Goal: Task Accomplishment & Management: Use online tool/utility

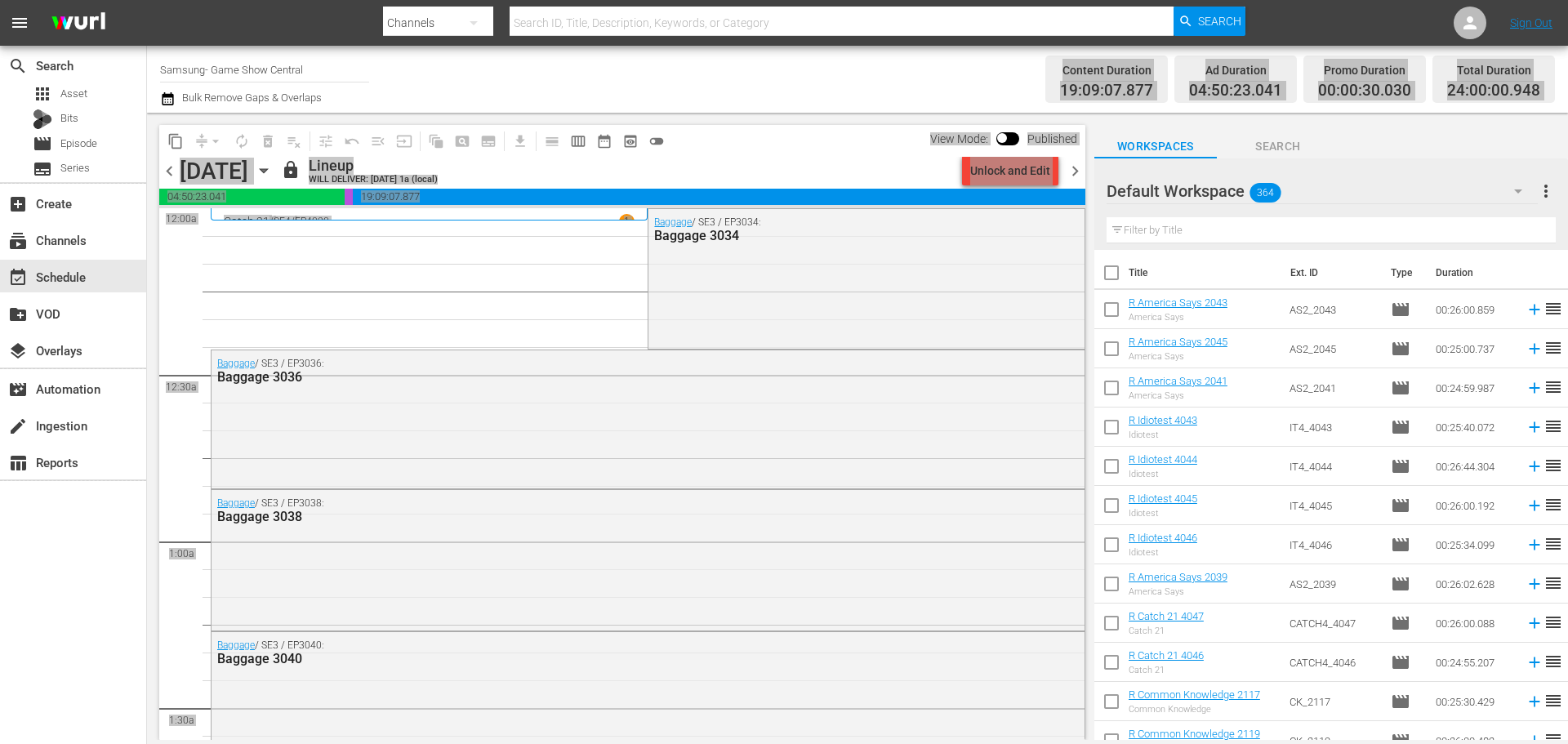
scroll to position [7465, 0]
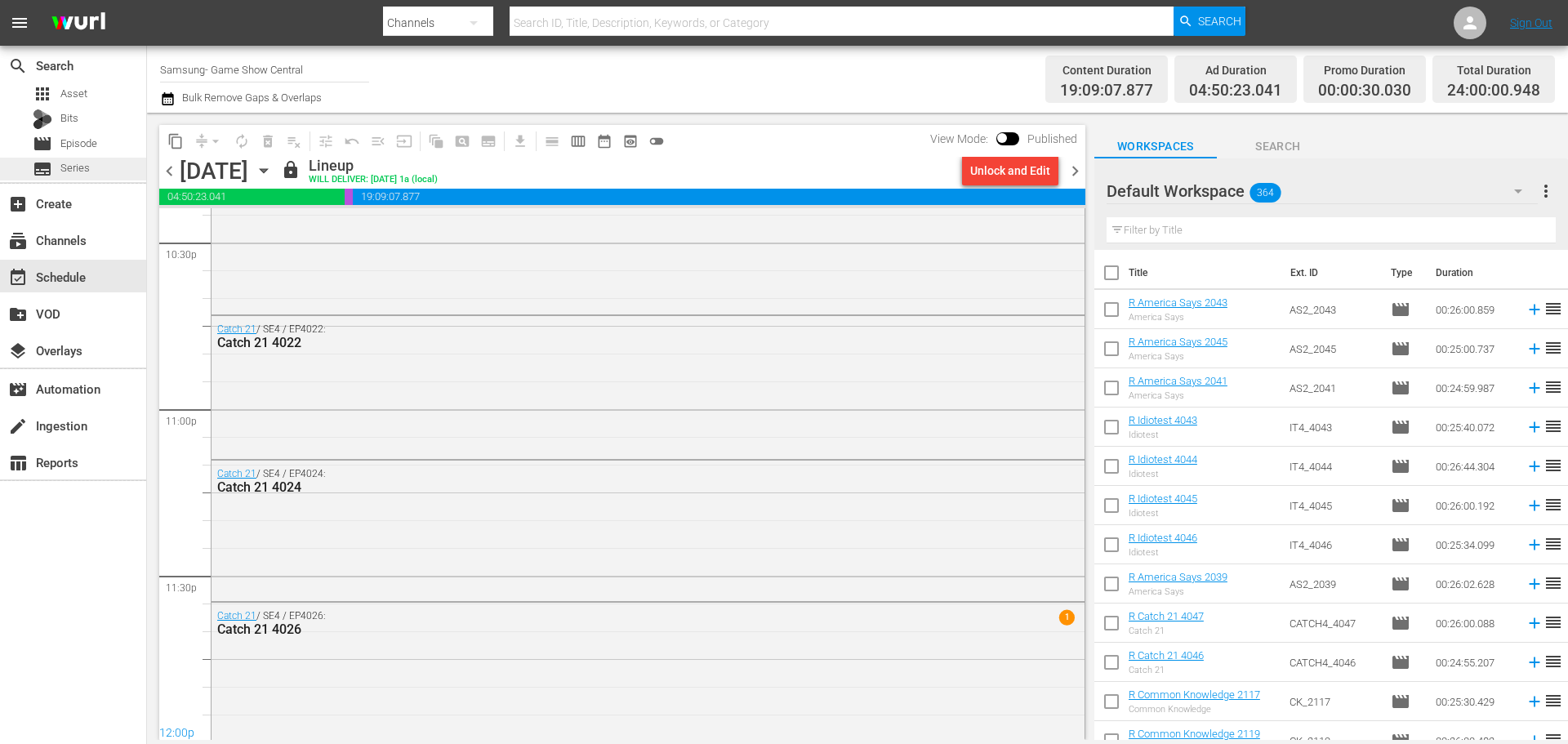
click at [114, 167] on div "subtitles Series" at bounding box center [73, 169] width 146 height 23
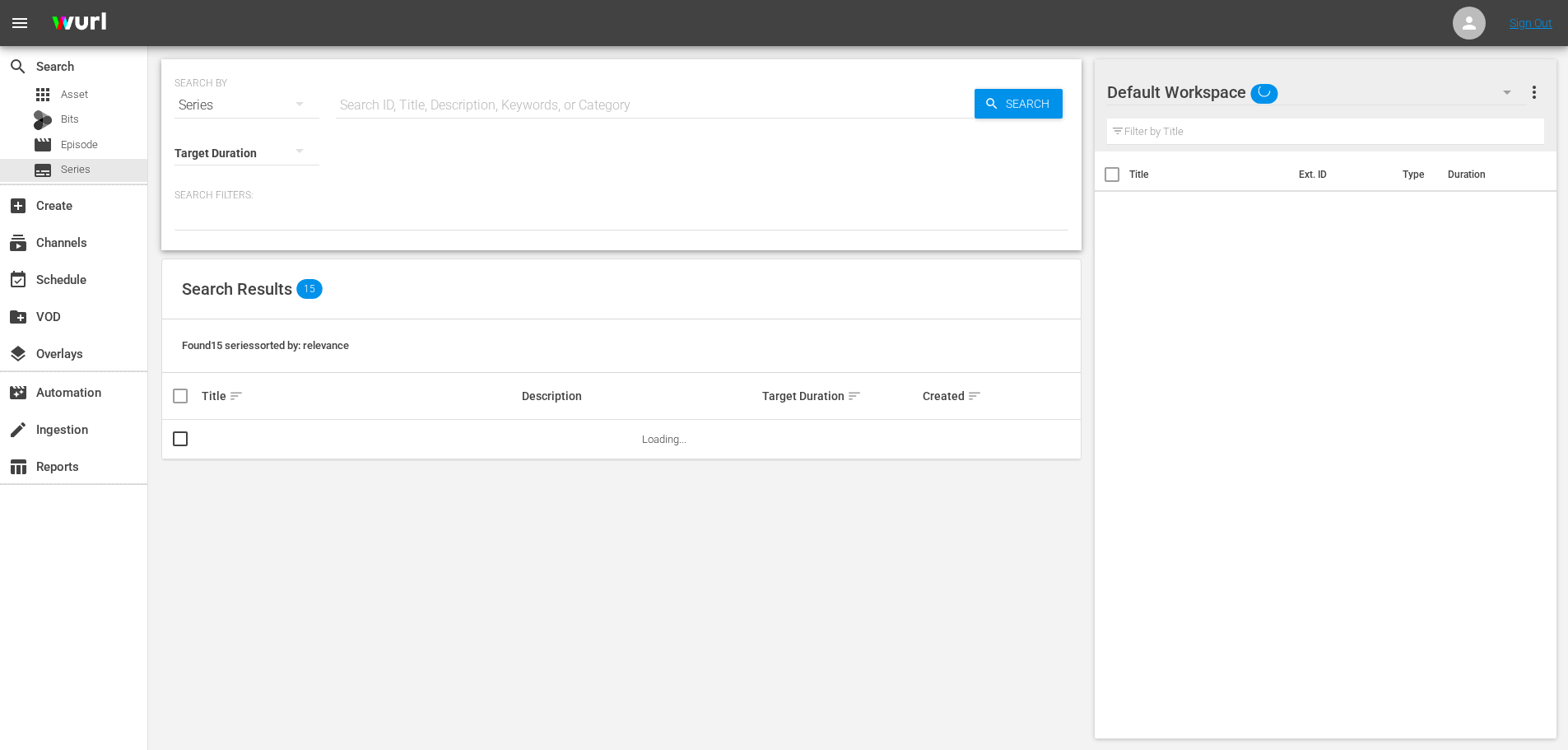
click at [492, 109] on input "text" at bounding box center [655, 105] width 639 height 40
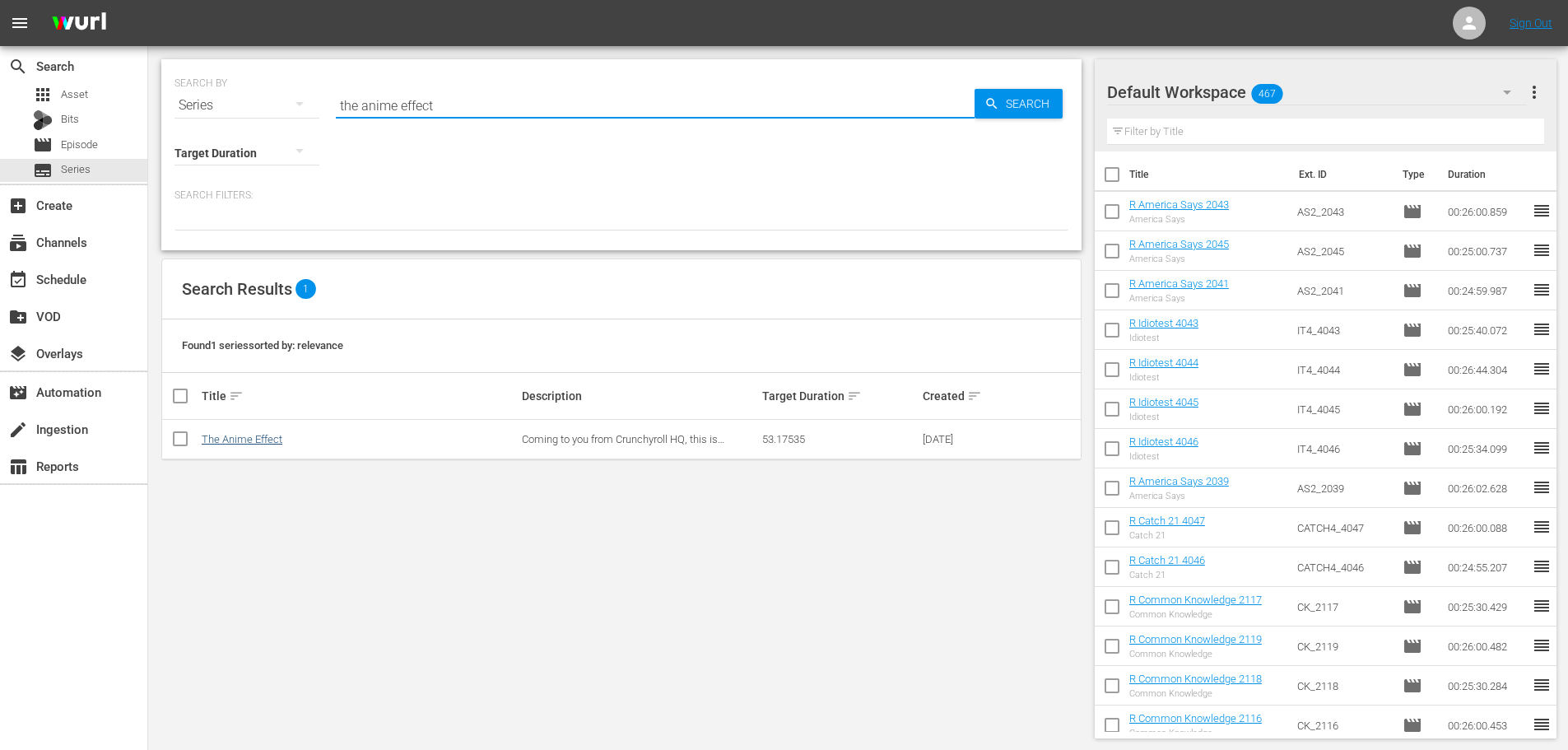
type input "the anime effect"
click at [263, 447] on td "The Anime Effect" at bounding box center [359, 440] width 320 height 40
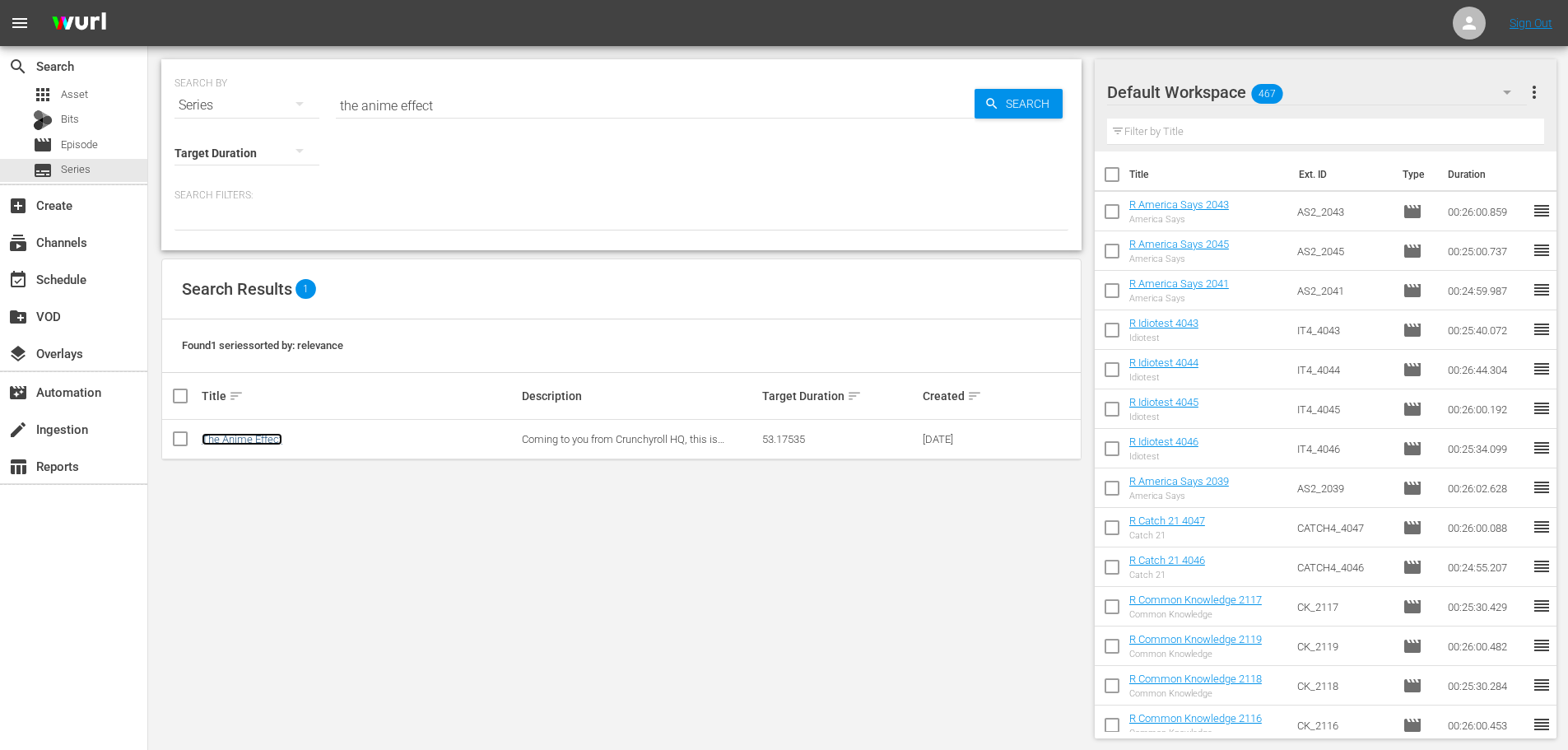
click at [263, 440] on link "The Anime Effect" at bounding box center [242, 439] width 81 height 13
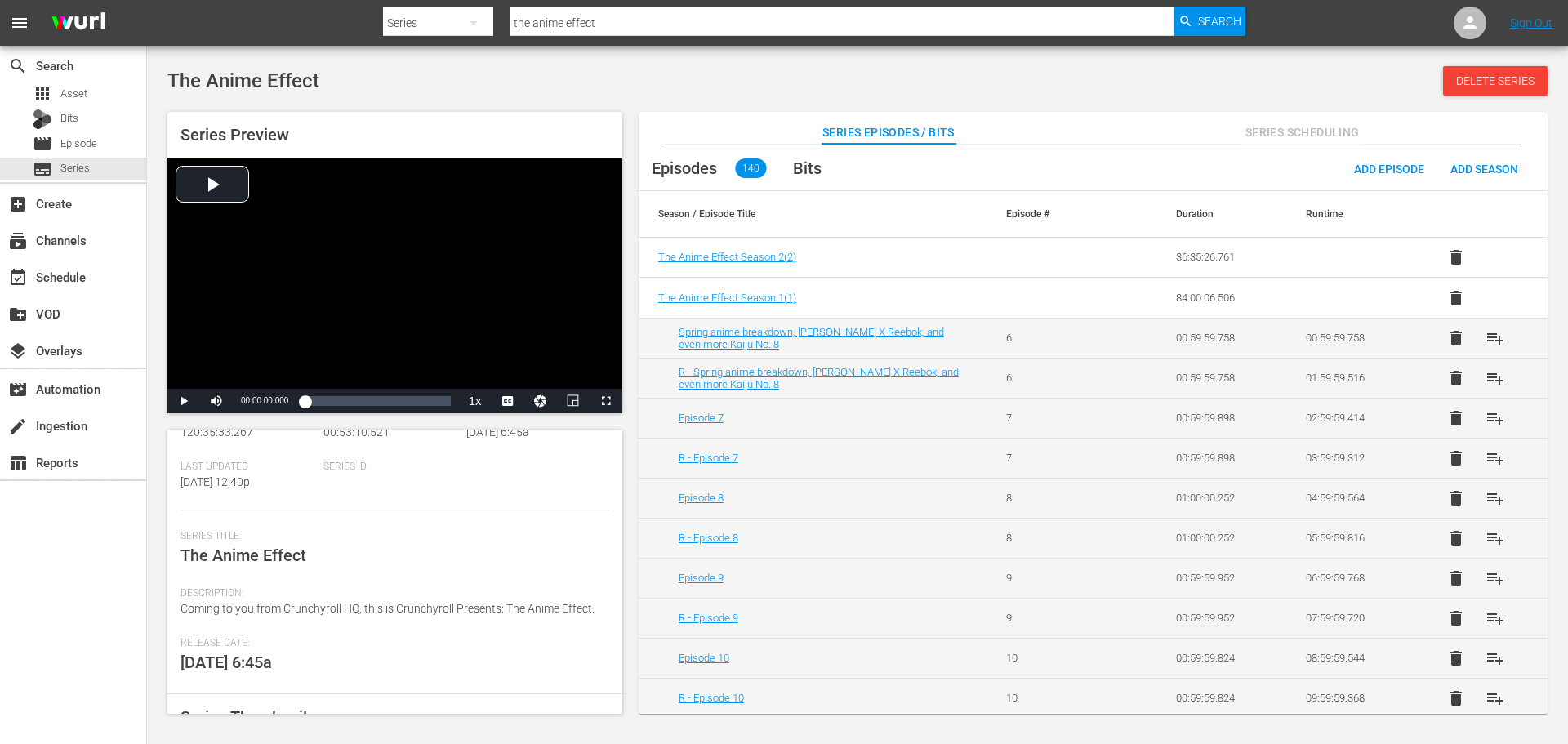
scroll to position [350, 0]
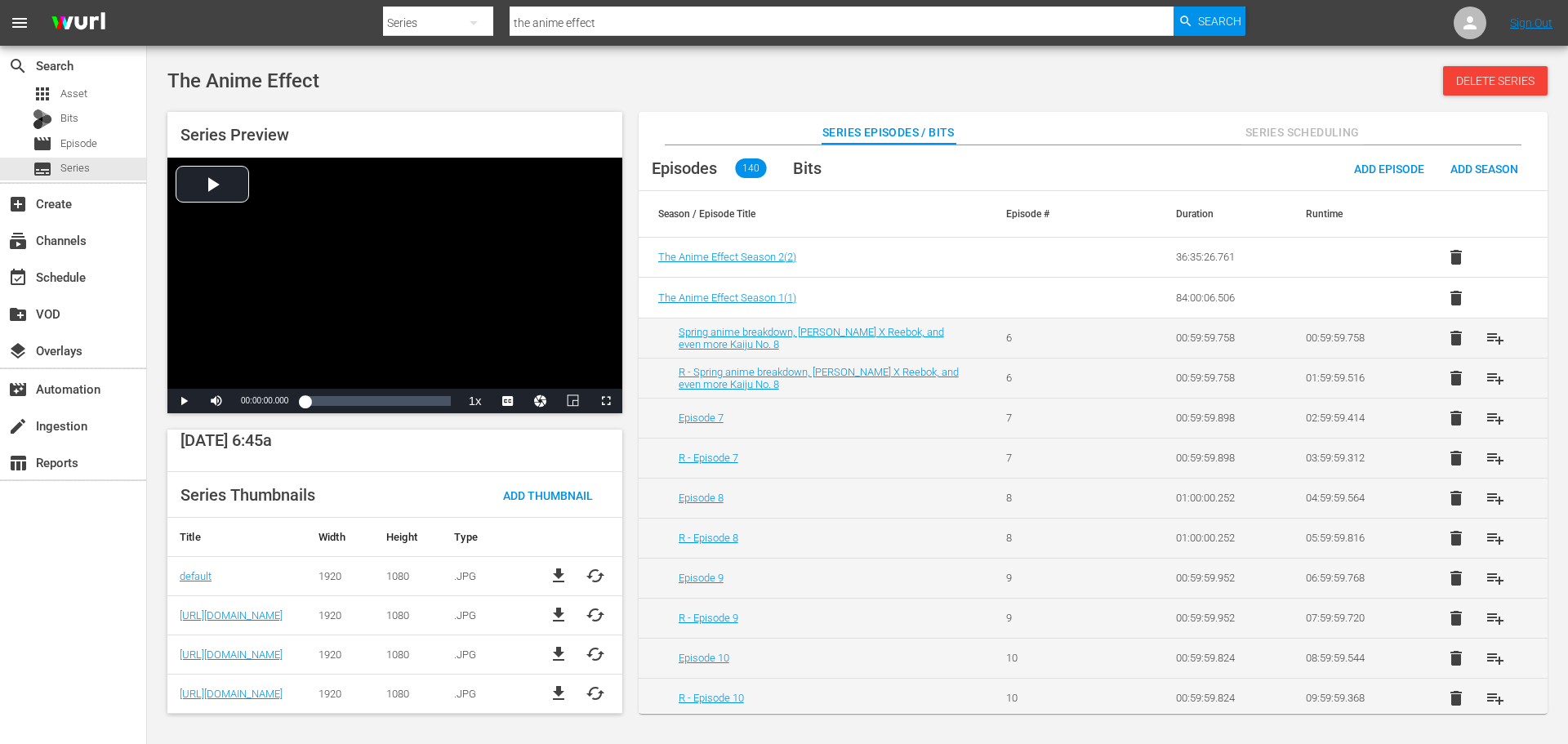
click at [550, 582] on span "file_download" at bounding box center [558, 576] width 20 height 20
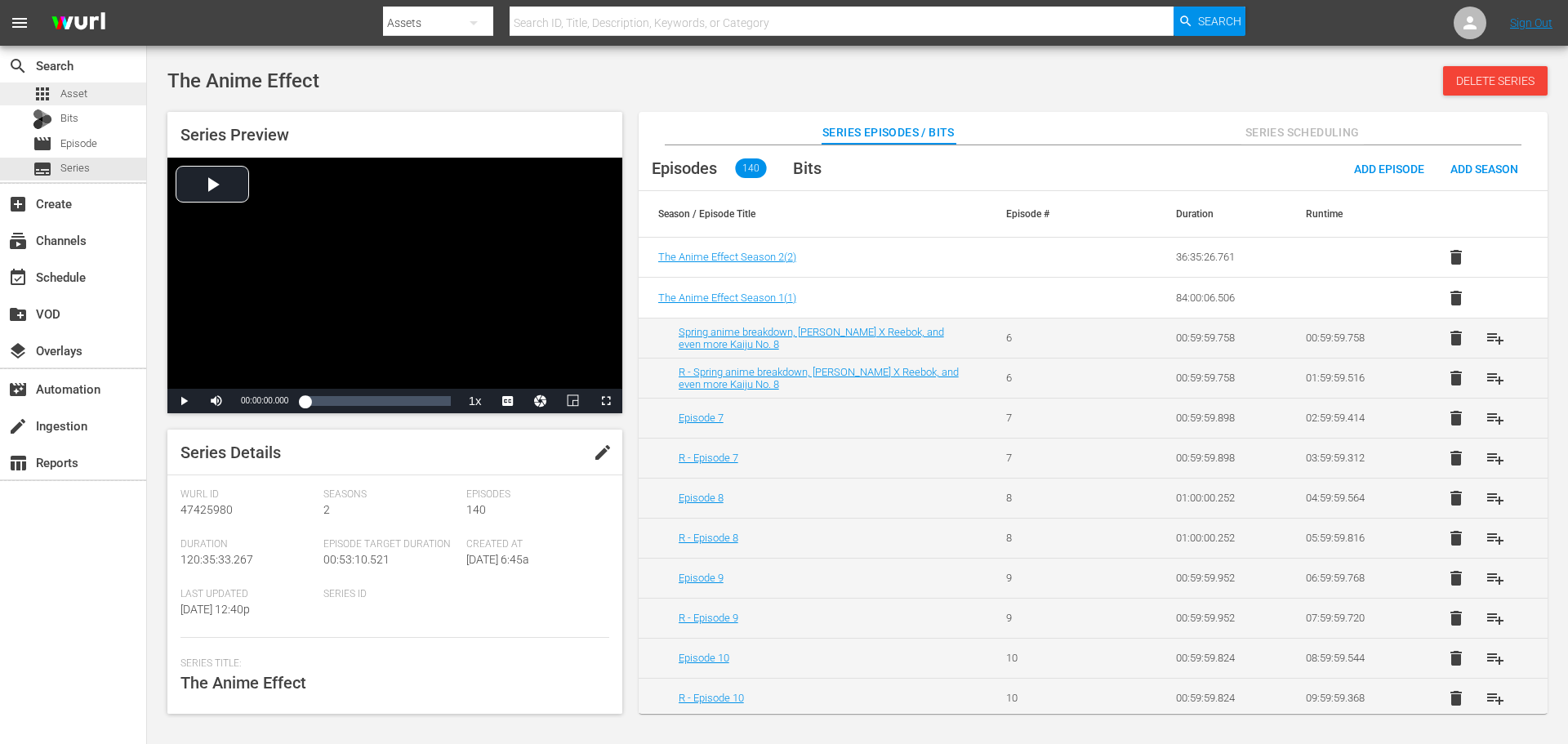
click at [80, 93] on span "Asset" at bounding box center [74, 94] width 27 height 16
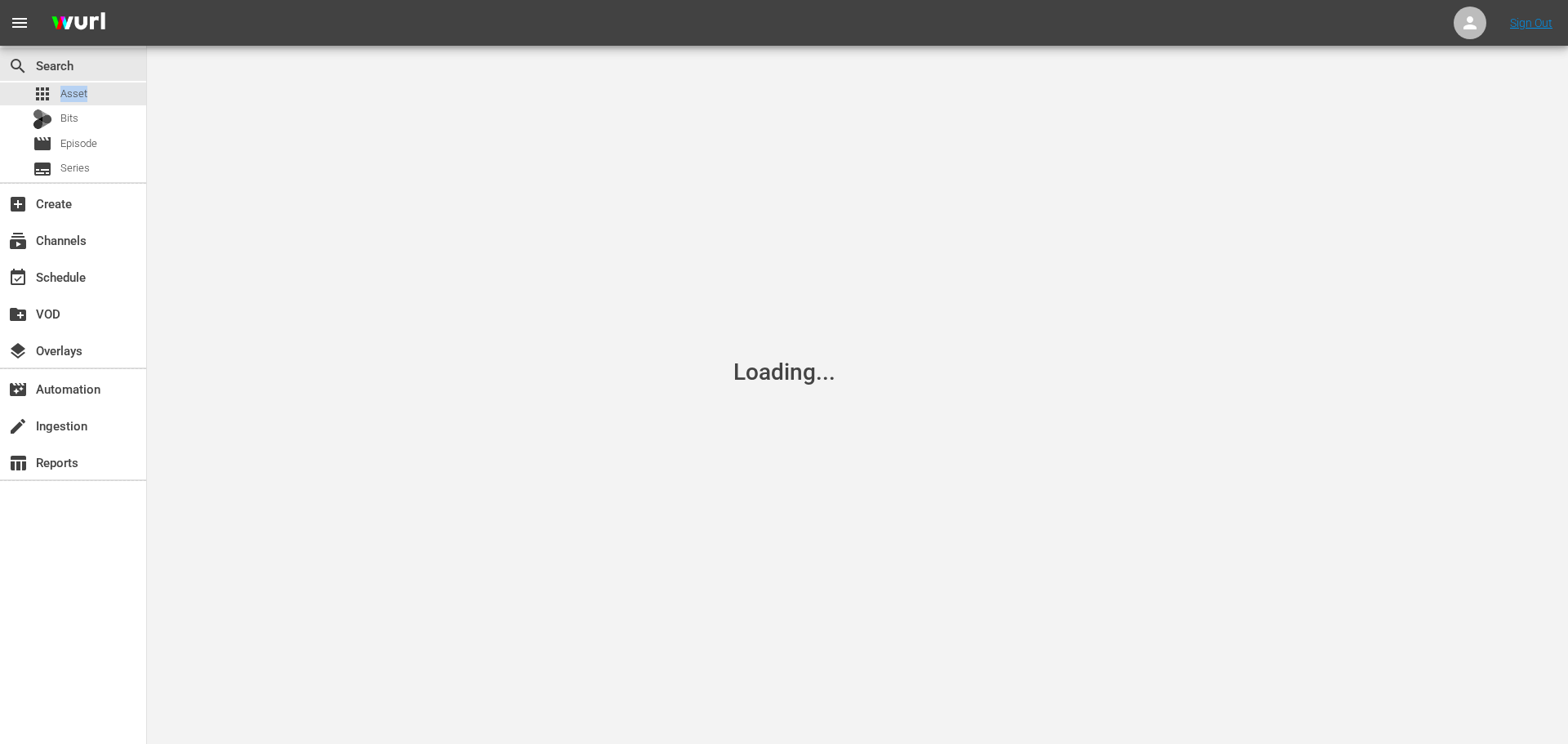
click at [80, 93] on span "Asset" at bounding box center [74, 94] width 27 height 16
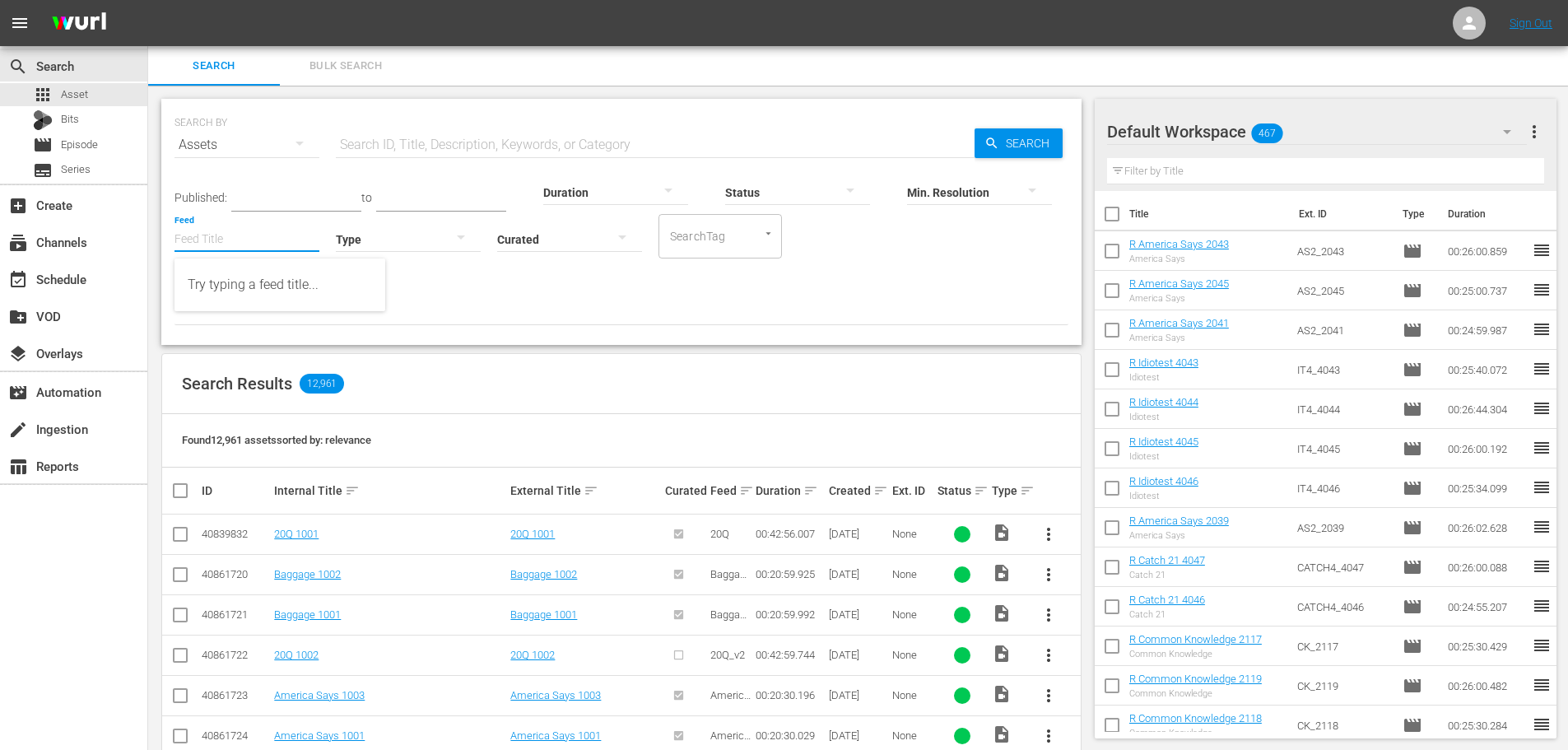
click at [249, 227] on input "Feed" at bounding box center [247, 241] width 145 height 60
click at [252, 291] on div "Miss [PERSON_NAME] from the Monster Development Department (429843)" at bounding box center [279, 284] width 184 height 40
type input "Miss [PERSON_NAME] from the Monster Development Department (429843)"
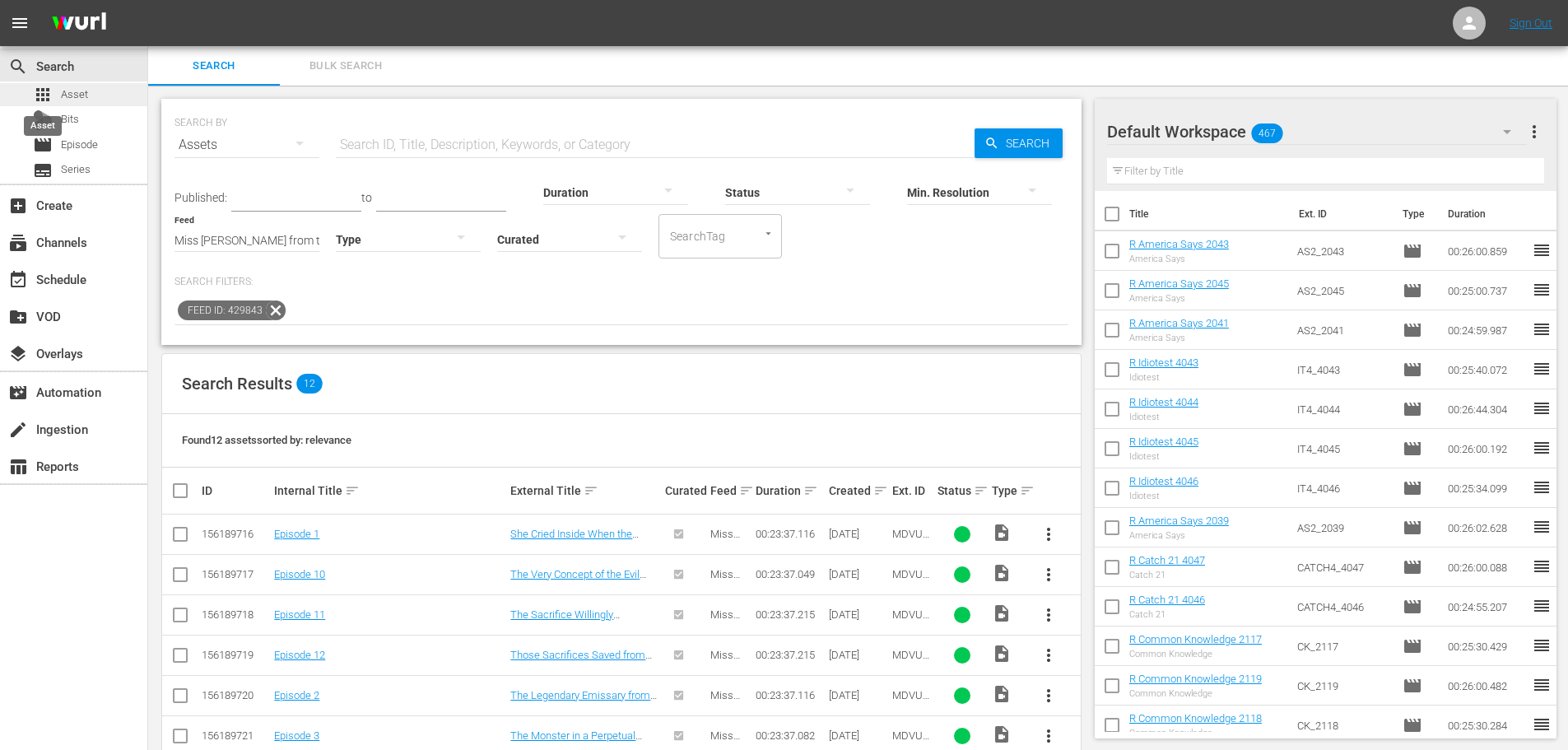
click at [50, 91] on span "apps" at bounding box center [42, 94] width 20 height 20
click at [271, 309] on icon at bounding box center [276, 310] width 20 height 20
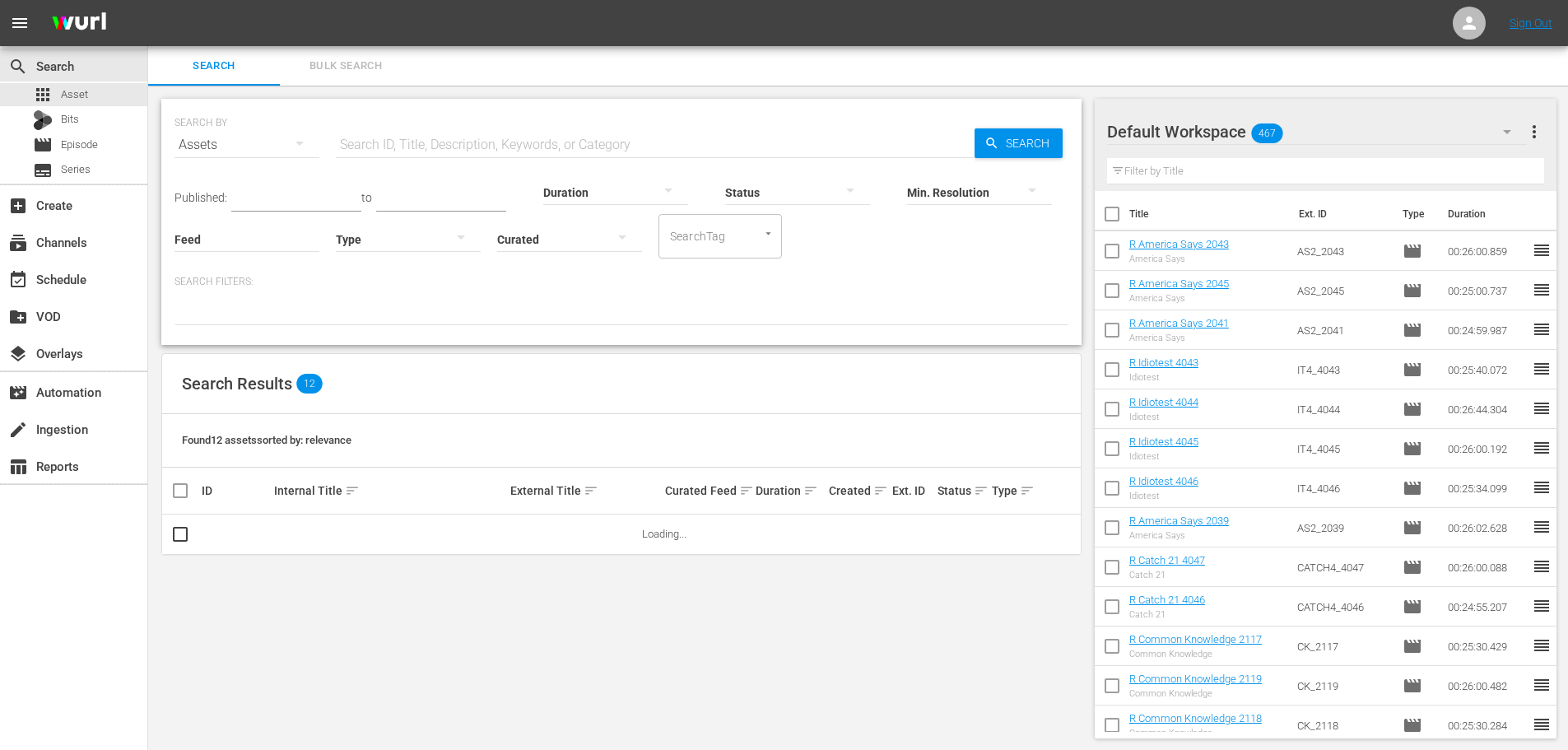
click at [228, 247] on input "Feed" at bounding box center [247, 241] width 145 height 60
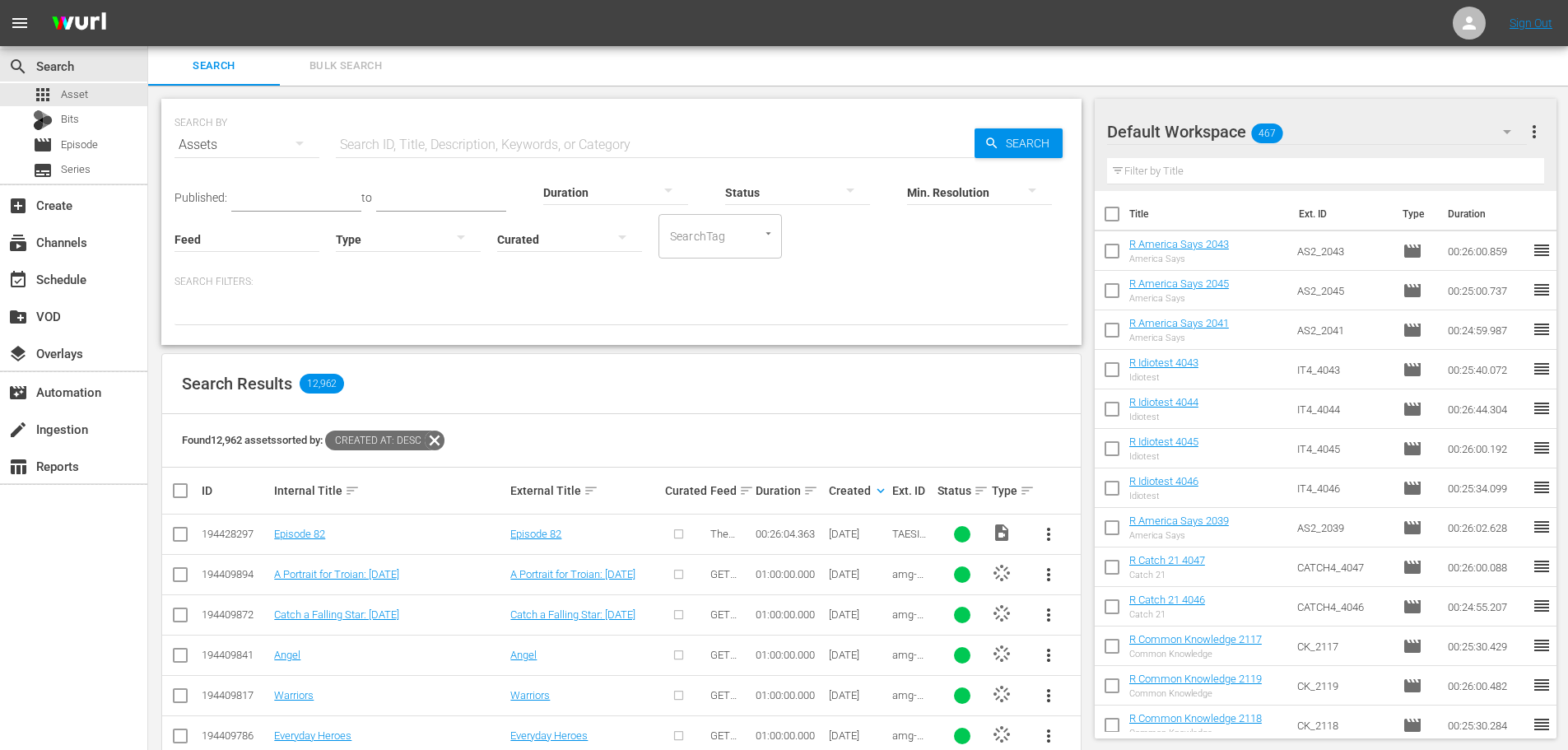
click at [430, 232] on div at bounding box center [409, 239] width 145 height 46
click at [405, 271] on div "Ad" at bounding box center [409, 263] width 145 height 26
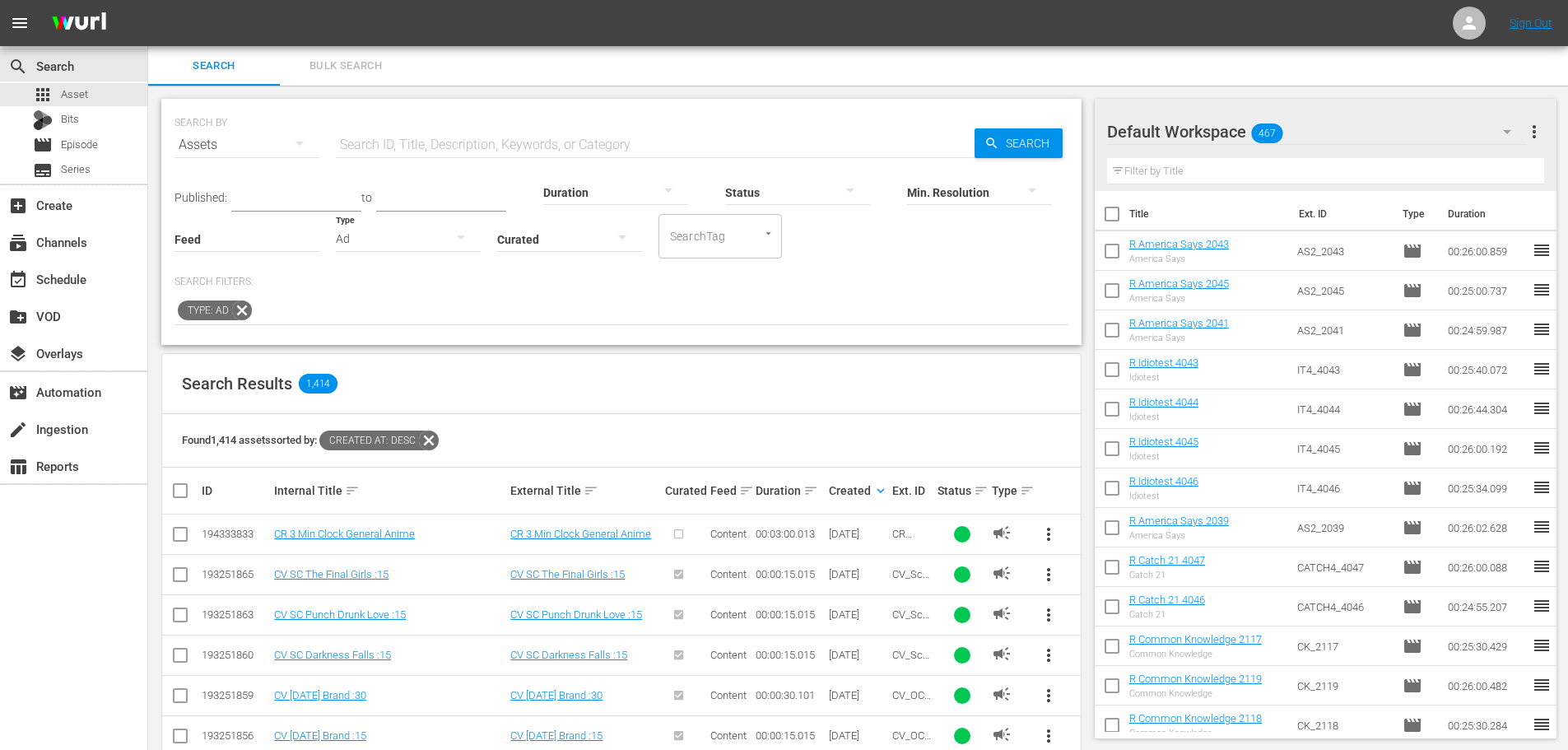
click at [431, 228] on div "Ad" at bounding box center [409, 239] width 145 height 46
click at [388, 348] on div "Promo" at bounding box center [409, 342] width 145 height 26
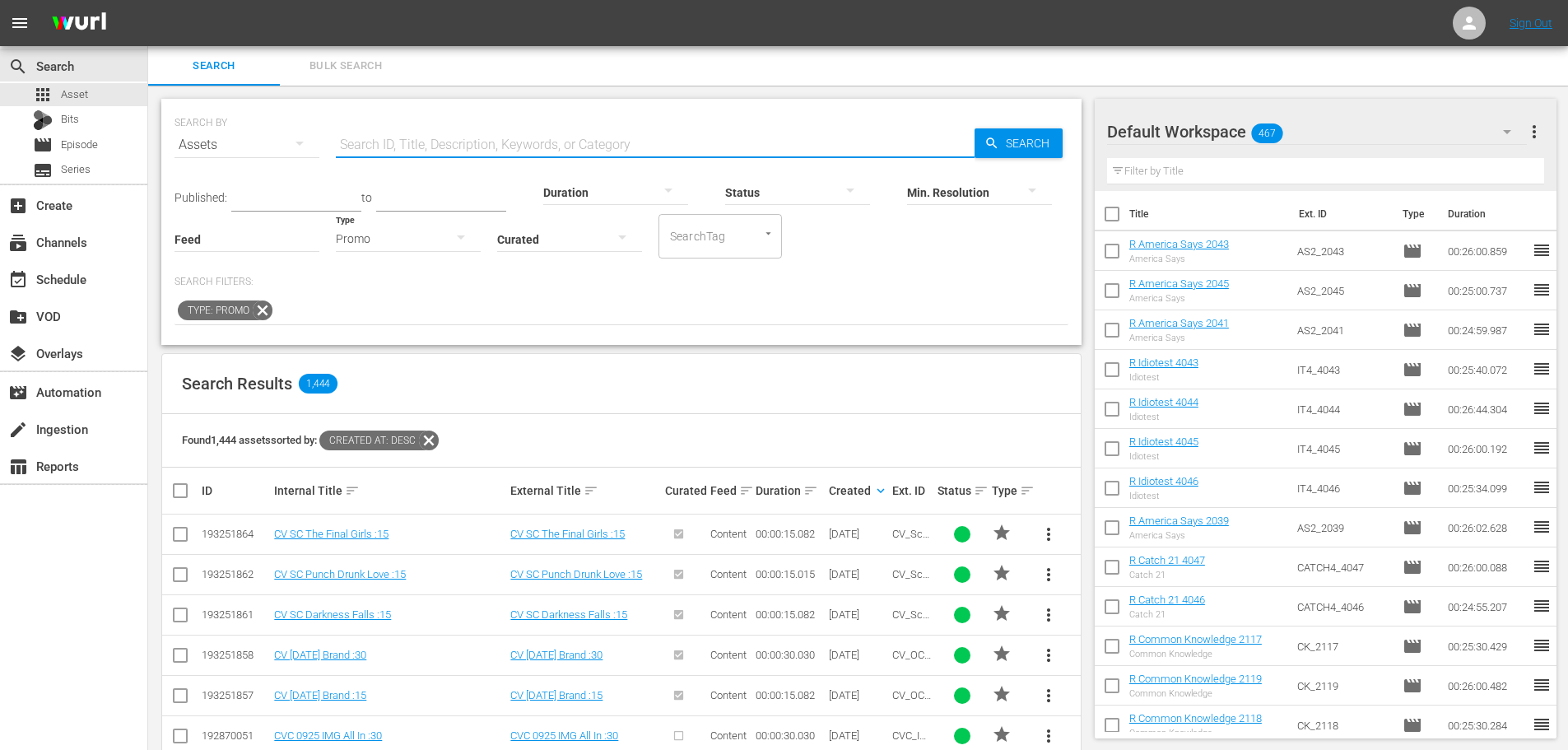
click at [357, 149] on input "text" at bounding box center [655, 145] width 639 height 40
click at [35, 244] on div "subscriptions Channels" at bounding box center [46, 239] width 93 height 14
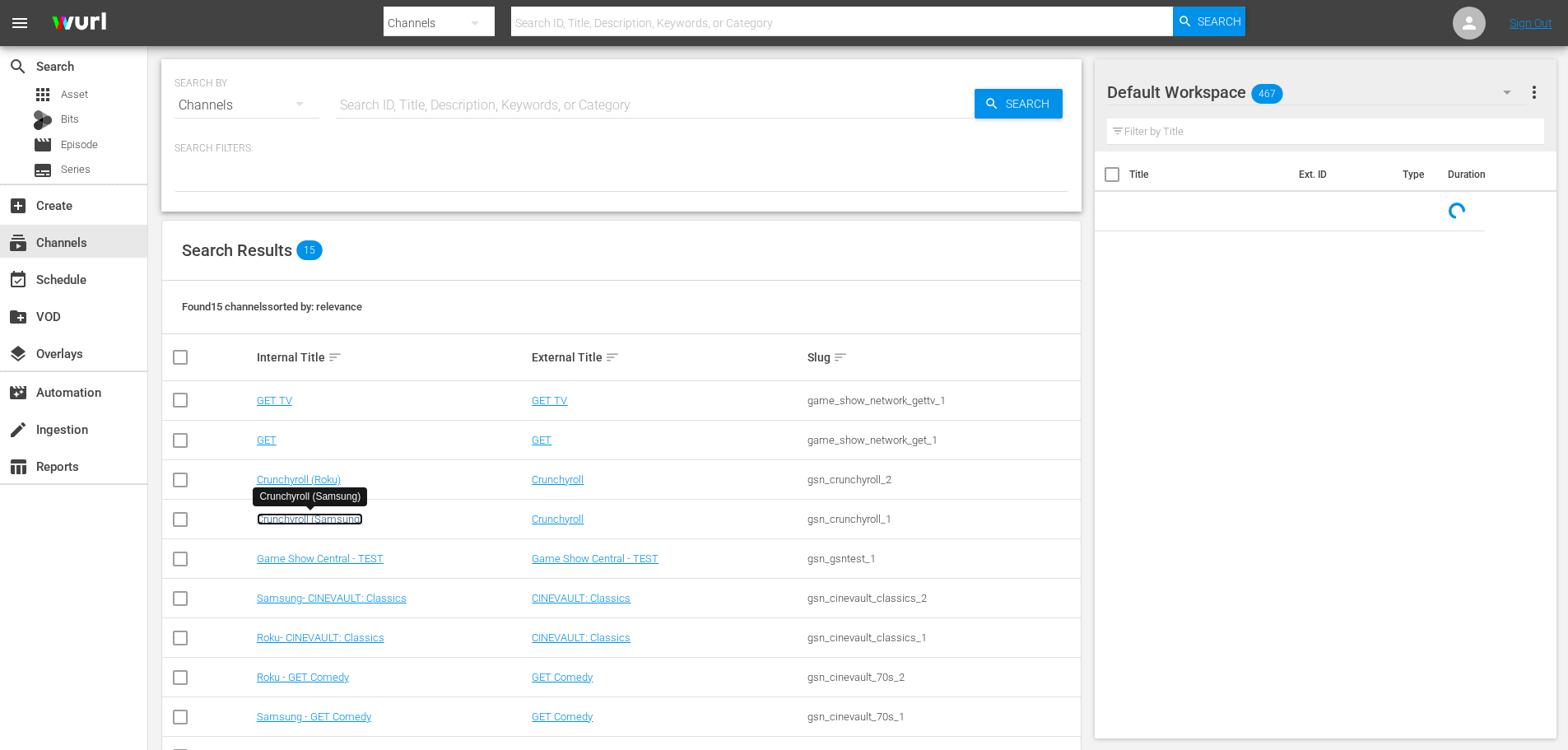
click at [340, 517] on link "Crunchyroll (Samsung)" at bounding box center [310, 519] width 106 height 13
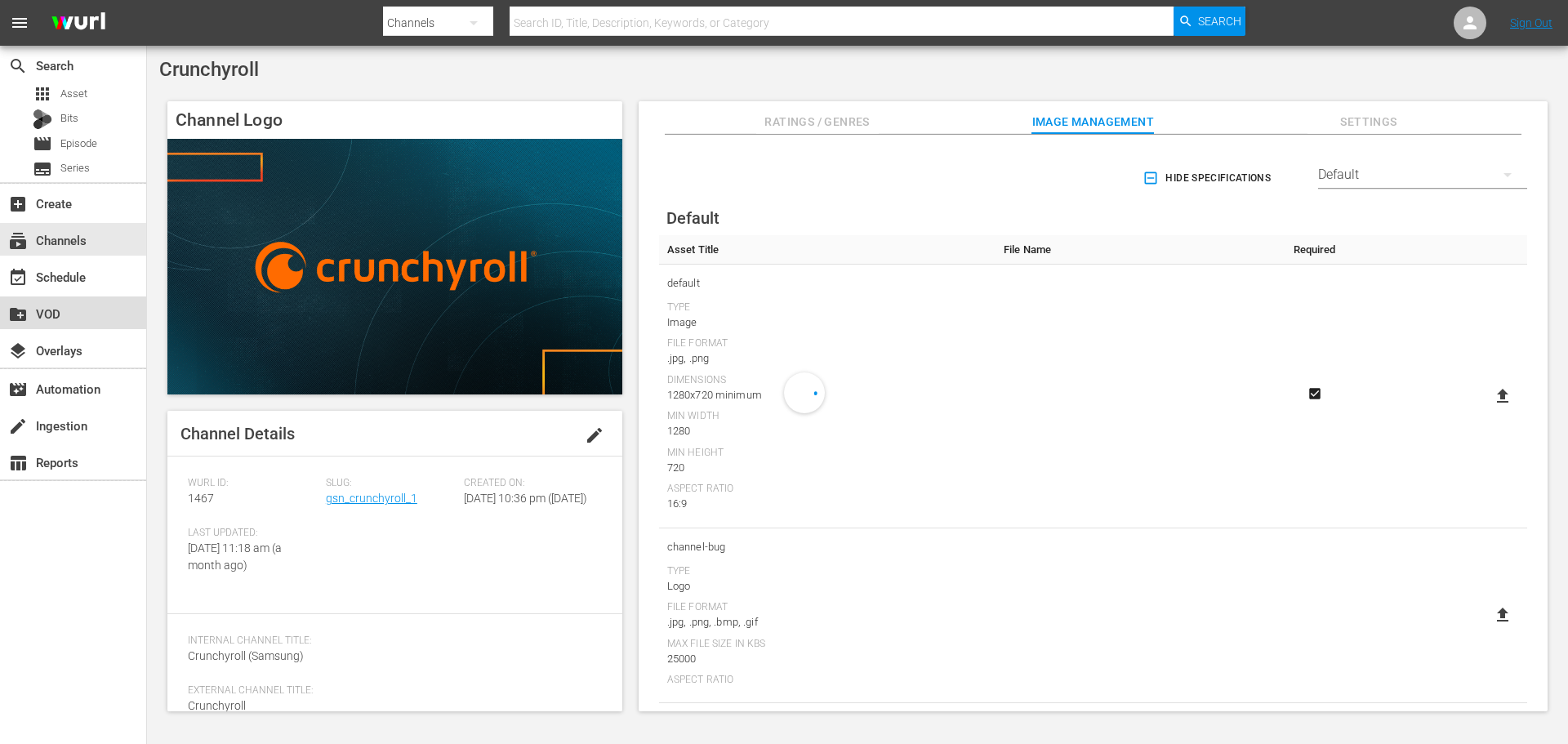
click at [120, 302] on div "create_new_folder VOD" at bounding box center [73, 313] width 146 height 33
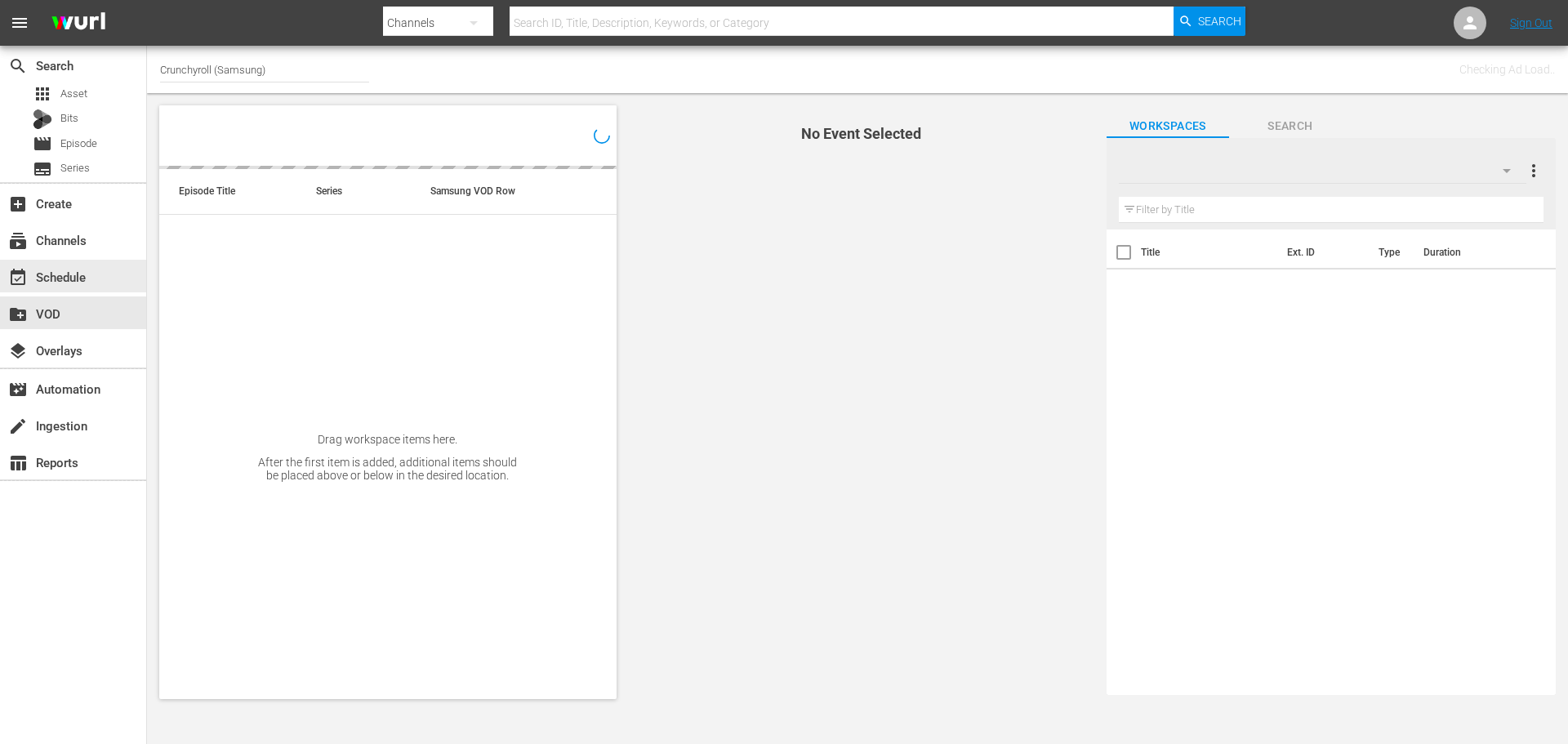
click at [73, 258] on div "event_available Schedule" at bounding box center [73, 275] width 146 height 36
click at [32, 274] on div "event_available Schedule" at bounding box center [46, 274] width 92 height 14
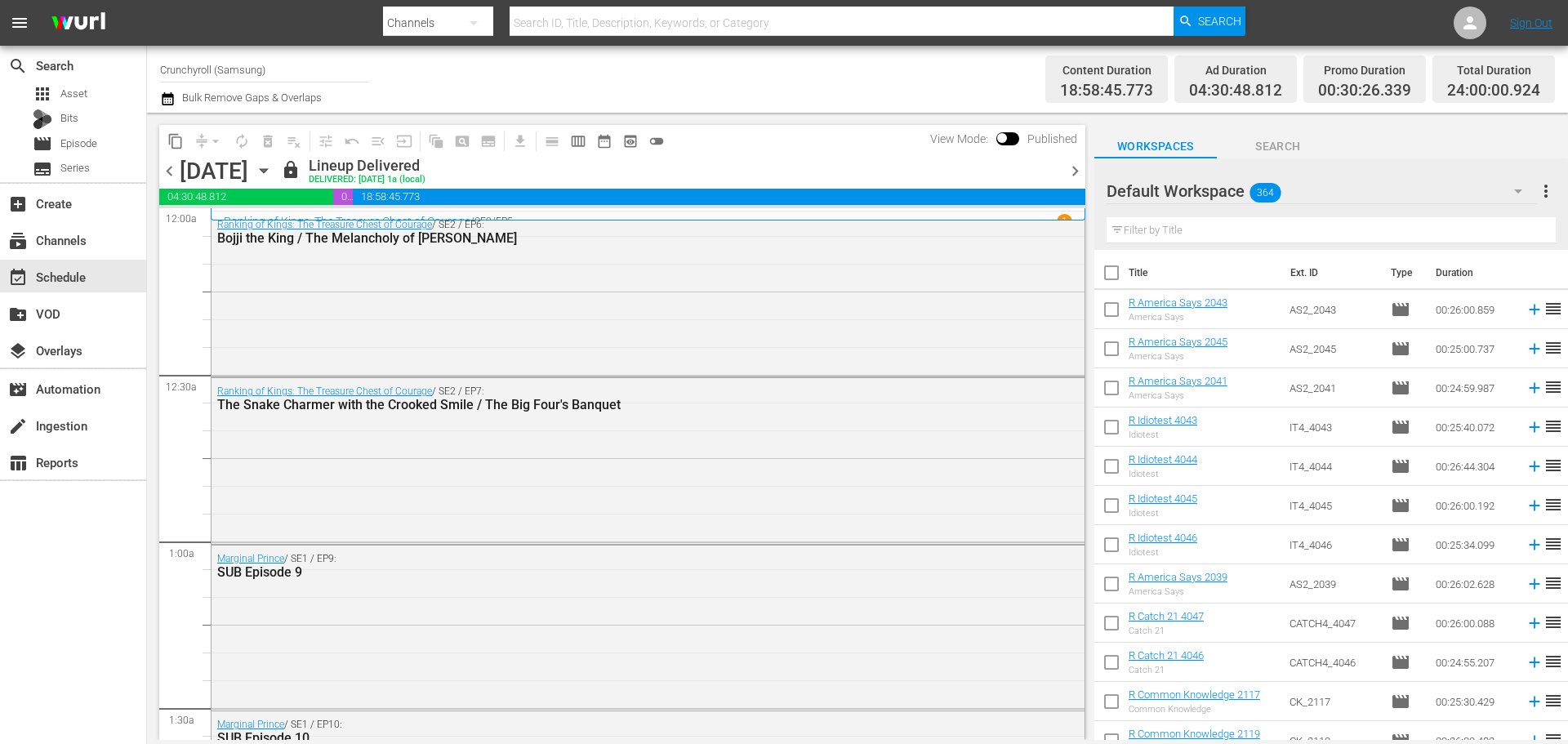
click at [698, 357] on div "Ranking of Kings: The Treasure Chest of Courage / SE2 / EP6: Bojji the King / T…" at bounding box center [647, 292] width 873 height 162
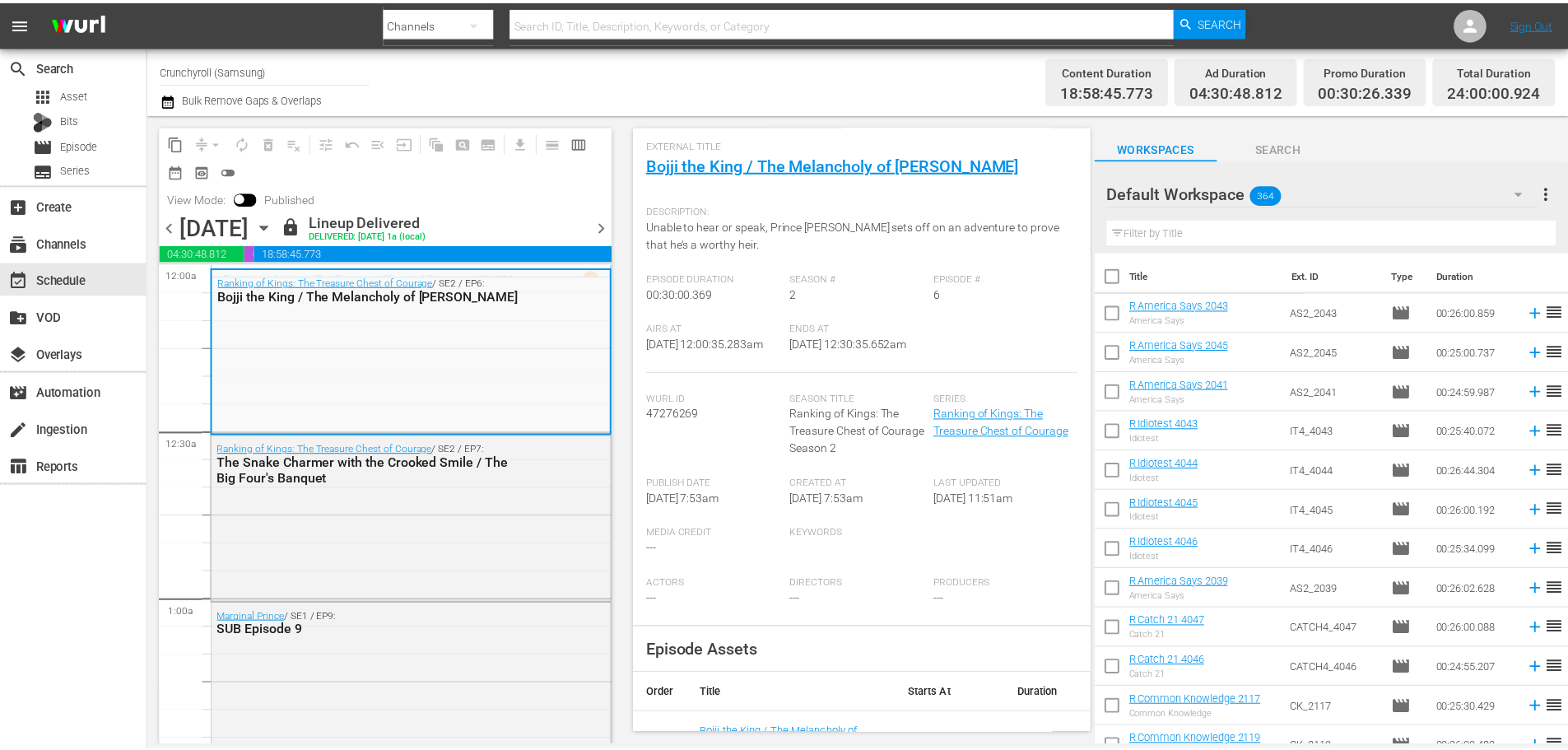
scroll to position [82, 0]
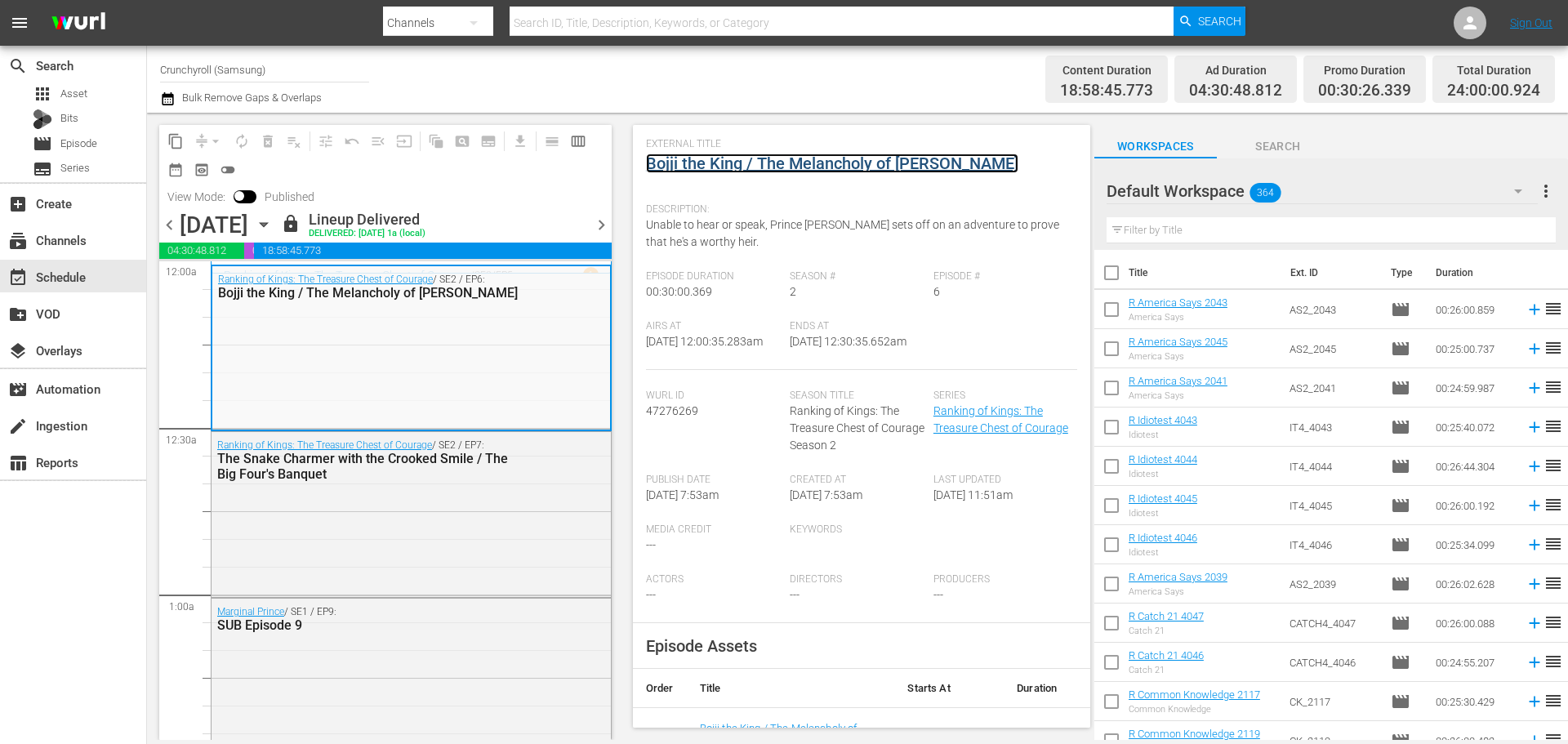
click at [792, 168] on link "Bojji the King / The Melancholy of [PERSON_NAME]" at bounding box center [833, 164] width 373 height 20
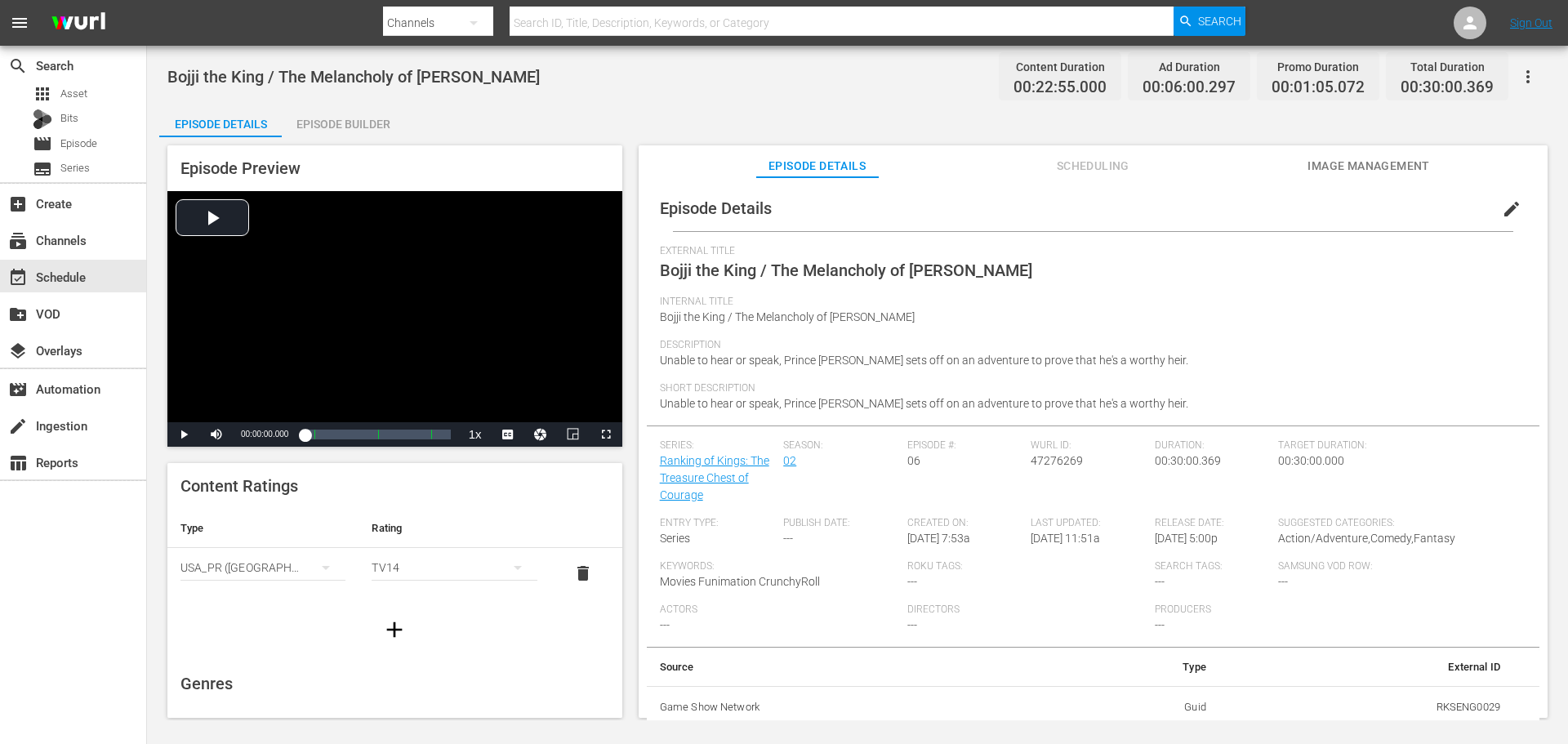
click at [346, 115] on div "Episode Builder" at bounding box center [343, 123] width 122 height 39
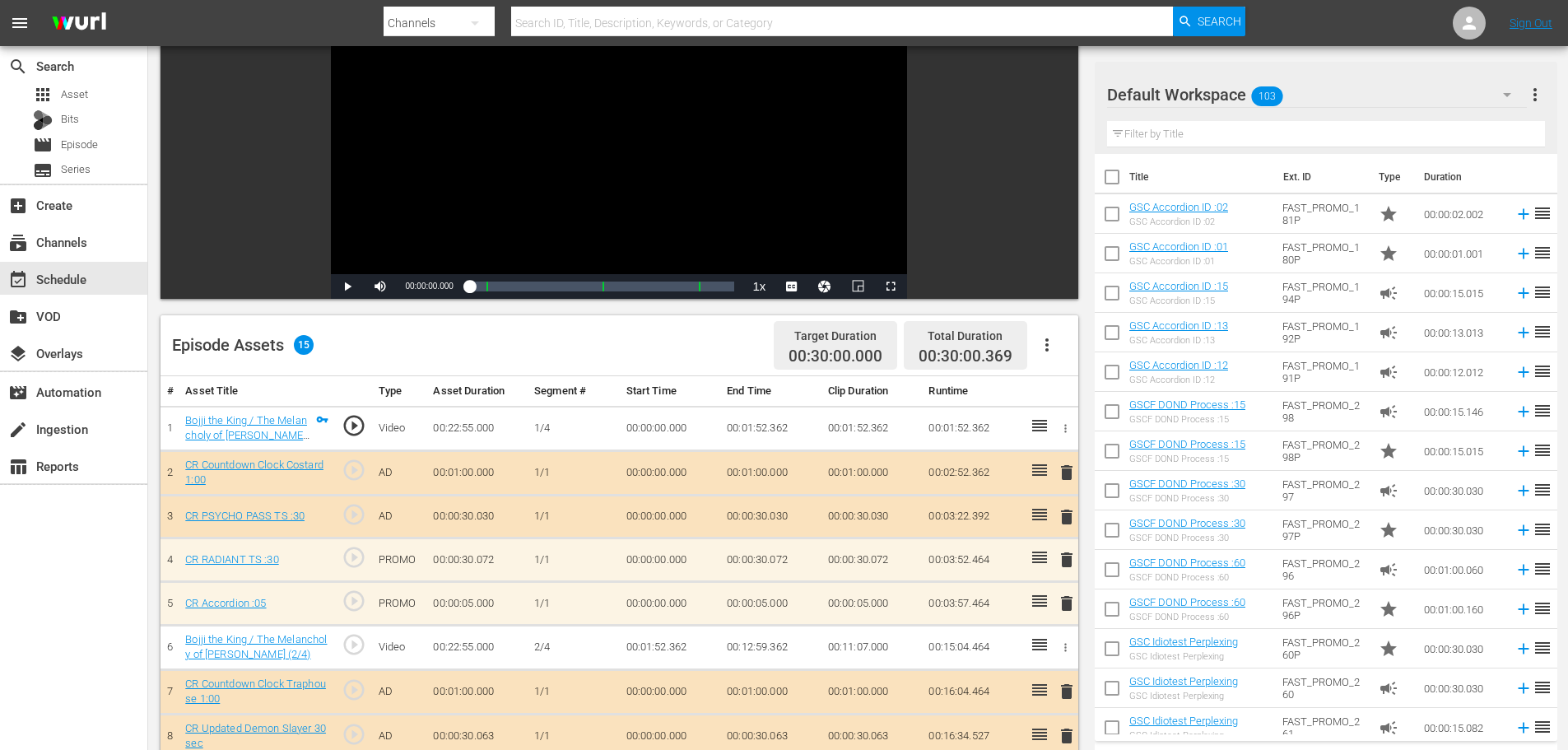
scroll to position [494, 0]
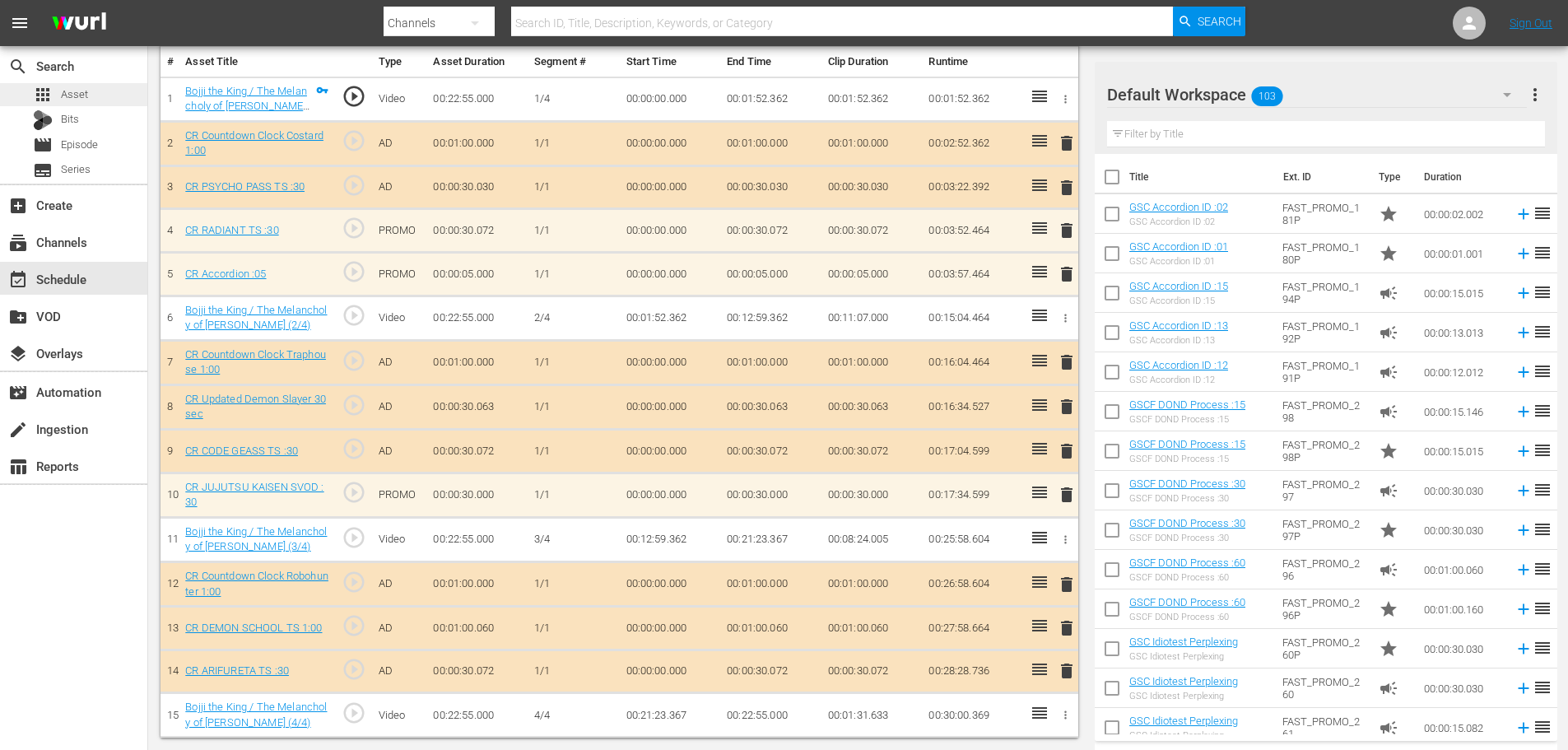
click at [136, 99] on div "apps Asset" at bounding box center [73, 94] width 147 height 23
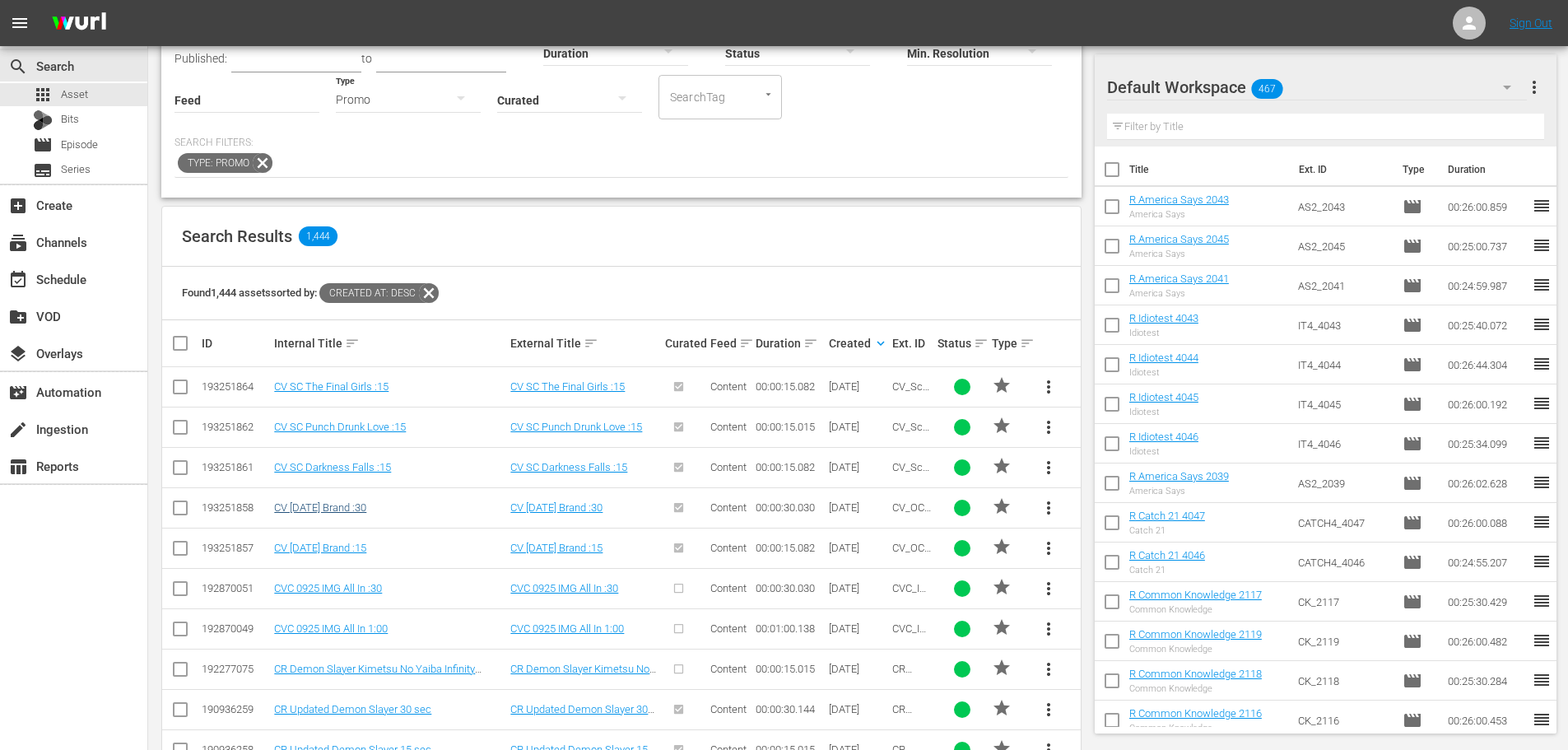
scroll to position [57, 0]
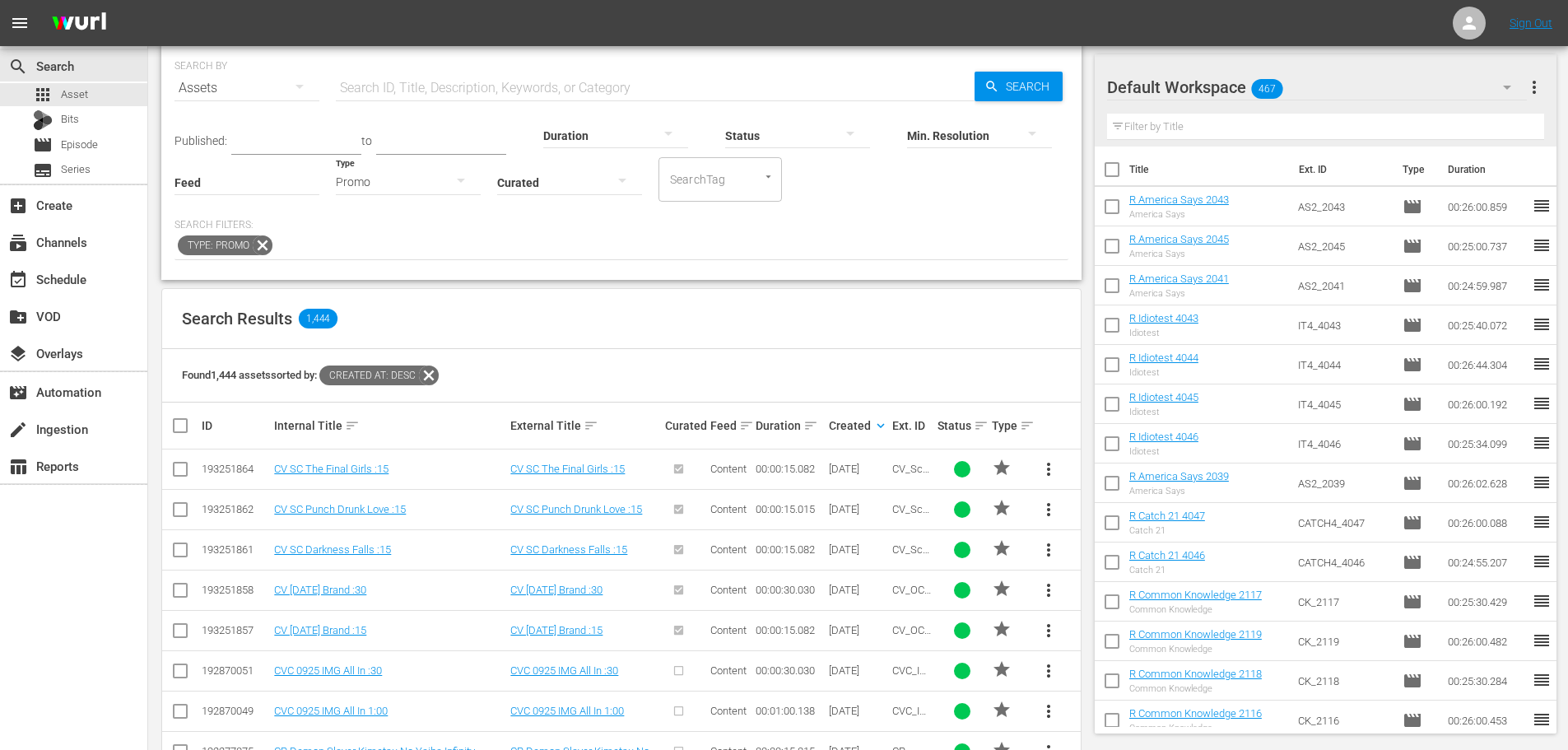
click at [386, 190] on div "Promo" at bounding box center [409, 182] width 145 height 46
click at [395, 174] on div "Video" at bounding box center [409, 179] width 145 height 26
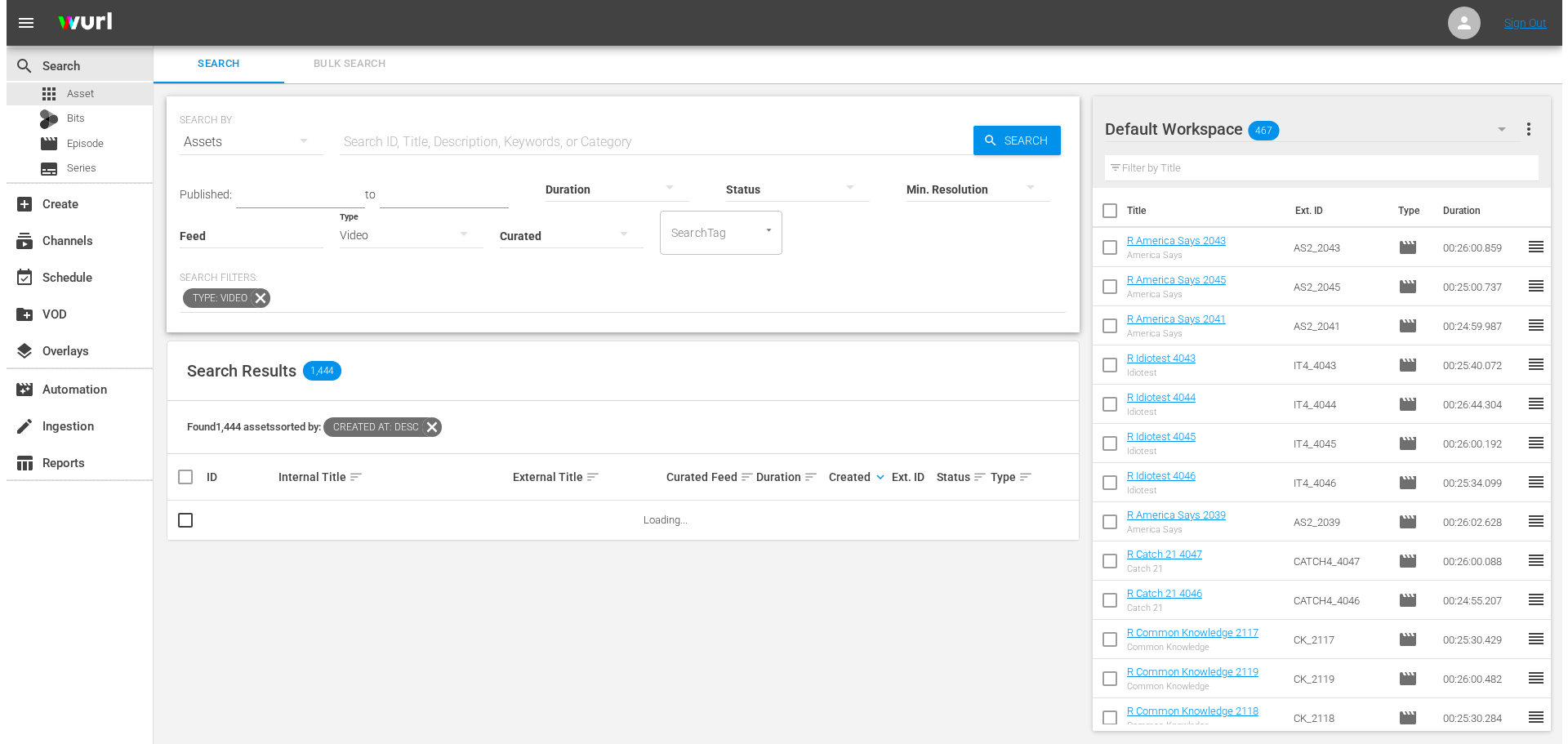
scroll to position [0, 0]
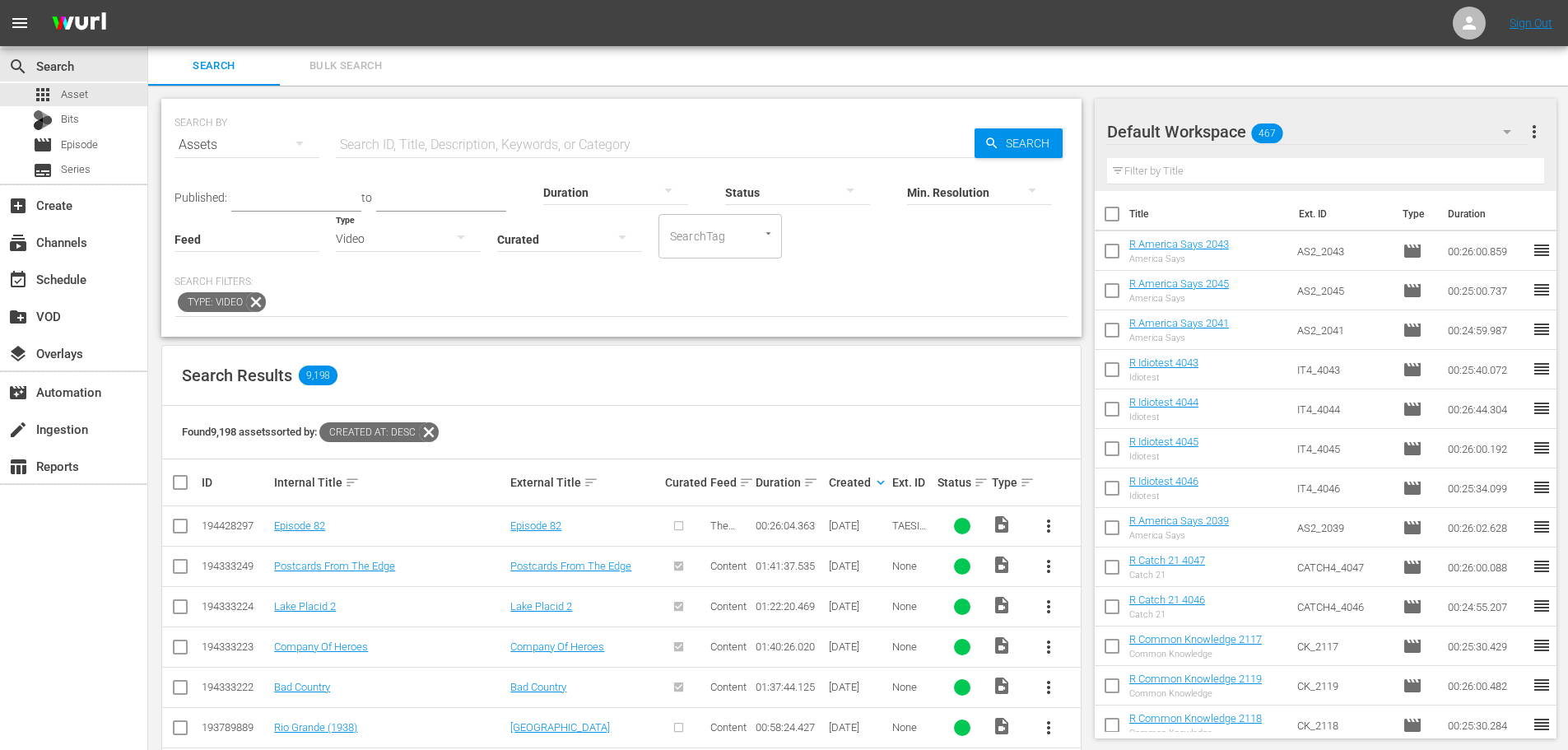
click at [255, 304] on icon at bounding box center [255, 302] width 20 height 20
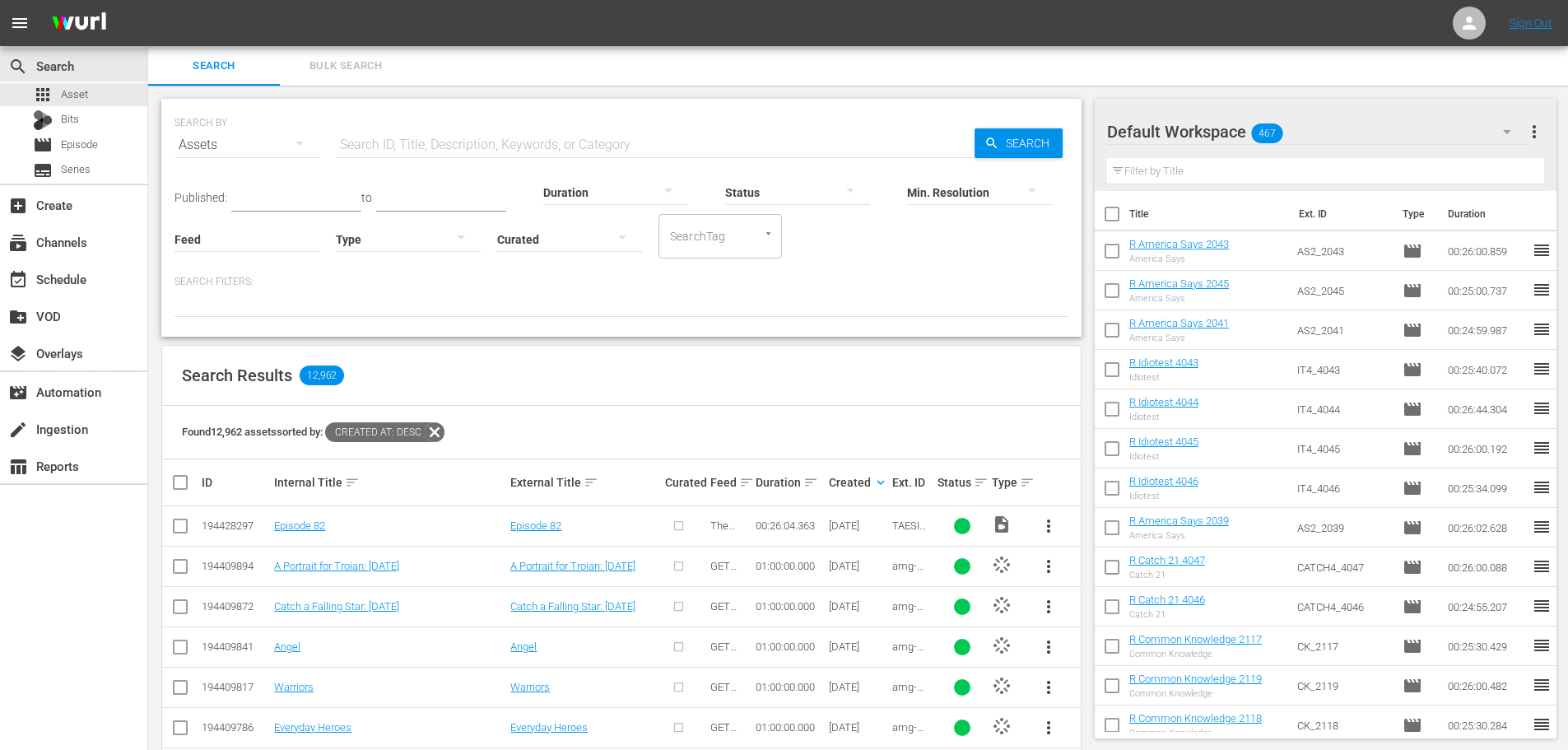
drag, startPoint x: 658, startPoint y: 371, endPoint x: 663, endPoint y: 387, distance: 16.8
click at [661, 382] on div "Search Results 12,962" at bounding box center [621, 376] width 918 height 60
click at [455, 239] on icon "button" at bounding box center [461, 237] width 20 height 20
click at [356, 265] on div "Ad" at bounding box center [409, 263] width 145 height 26
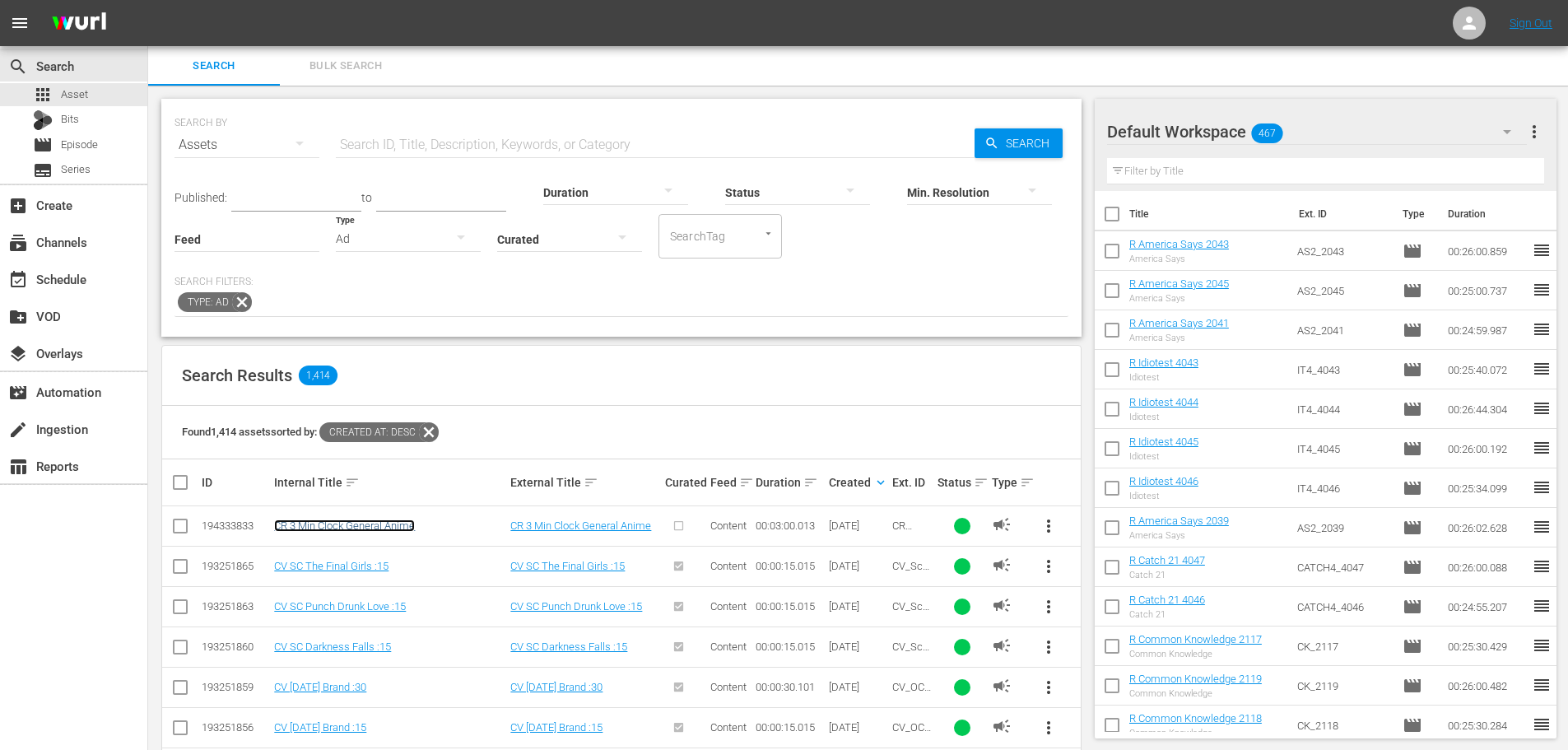
click at [350, 525] on link "CR 3 Min Clock General Anime" at bounding box center [344, 525] width 141 height 13
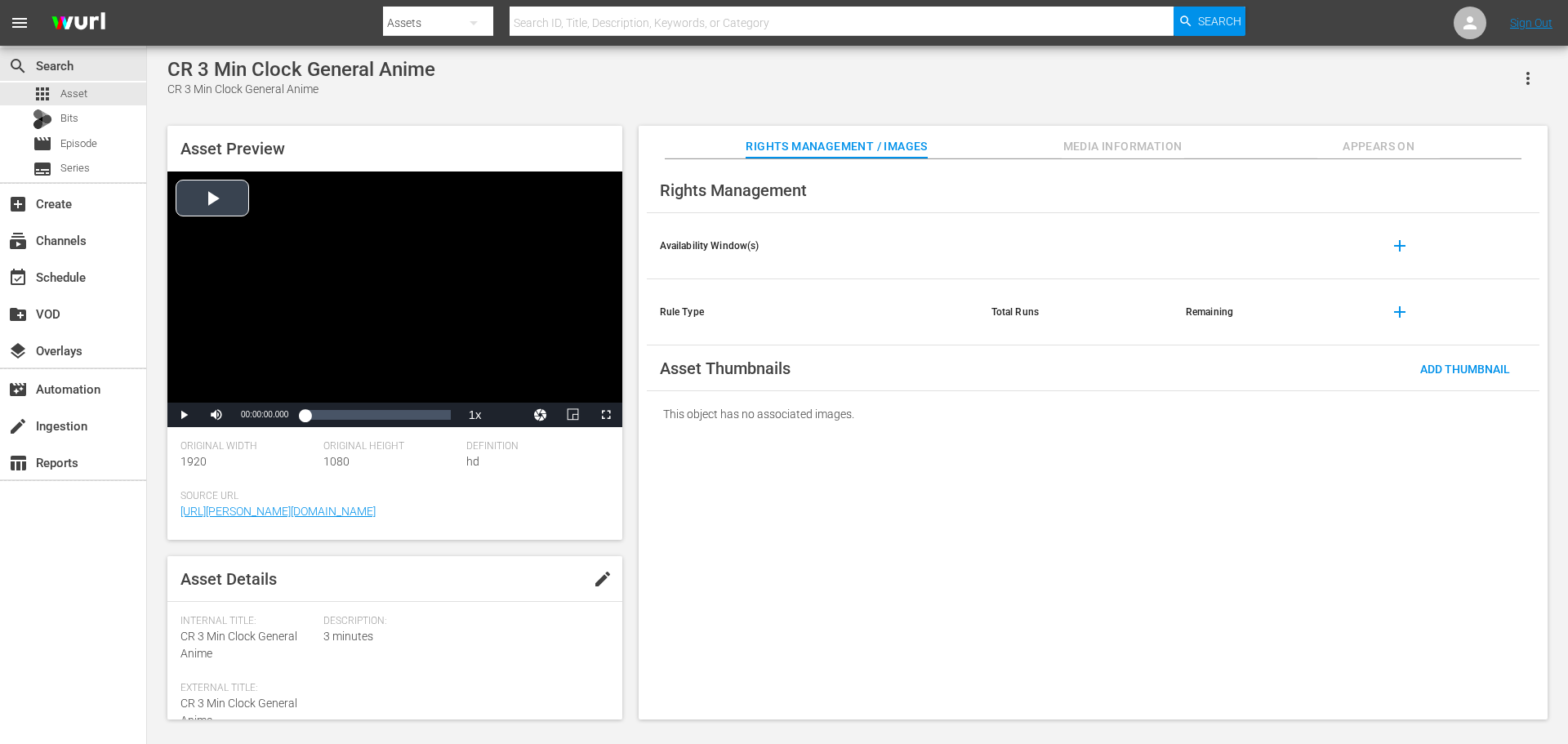
click at [429, 321] on div "Video Player" at bounding box center [395, 287] width 455 height 231
click at [446, 422] on div "00:02:55.967" at bounding box center [446, 414] width 1 height 16
click at [465, 203] on div "Video Player" at bounding box center [395, 287] width 455 height 231
click at [98, 255] on div "subscriptions Channels" at bounding box center [73, 239] width 146 height 33
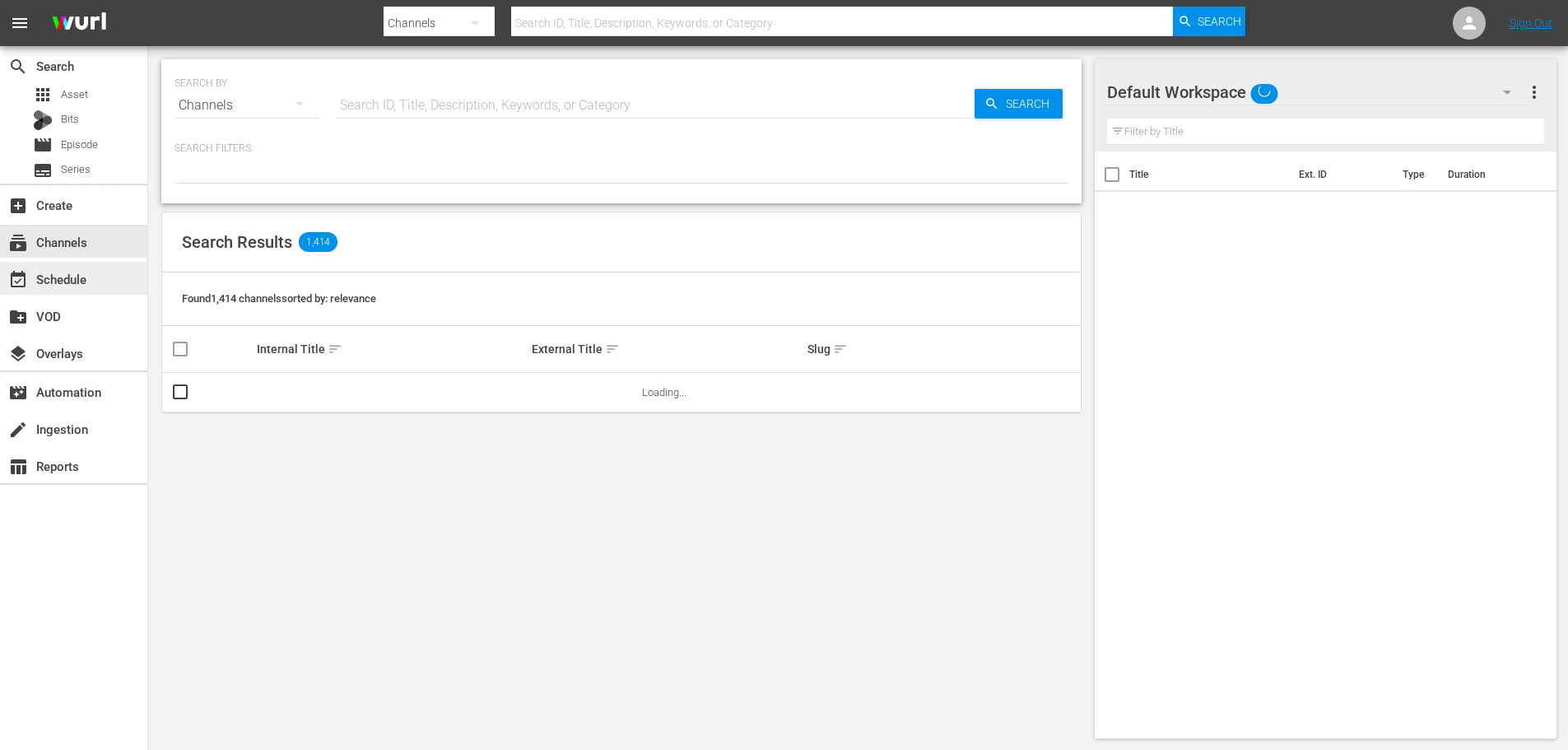
click at [90, 271] on div "event_available Schedule" at bounding box center [46, 276] width 93 height 14
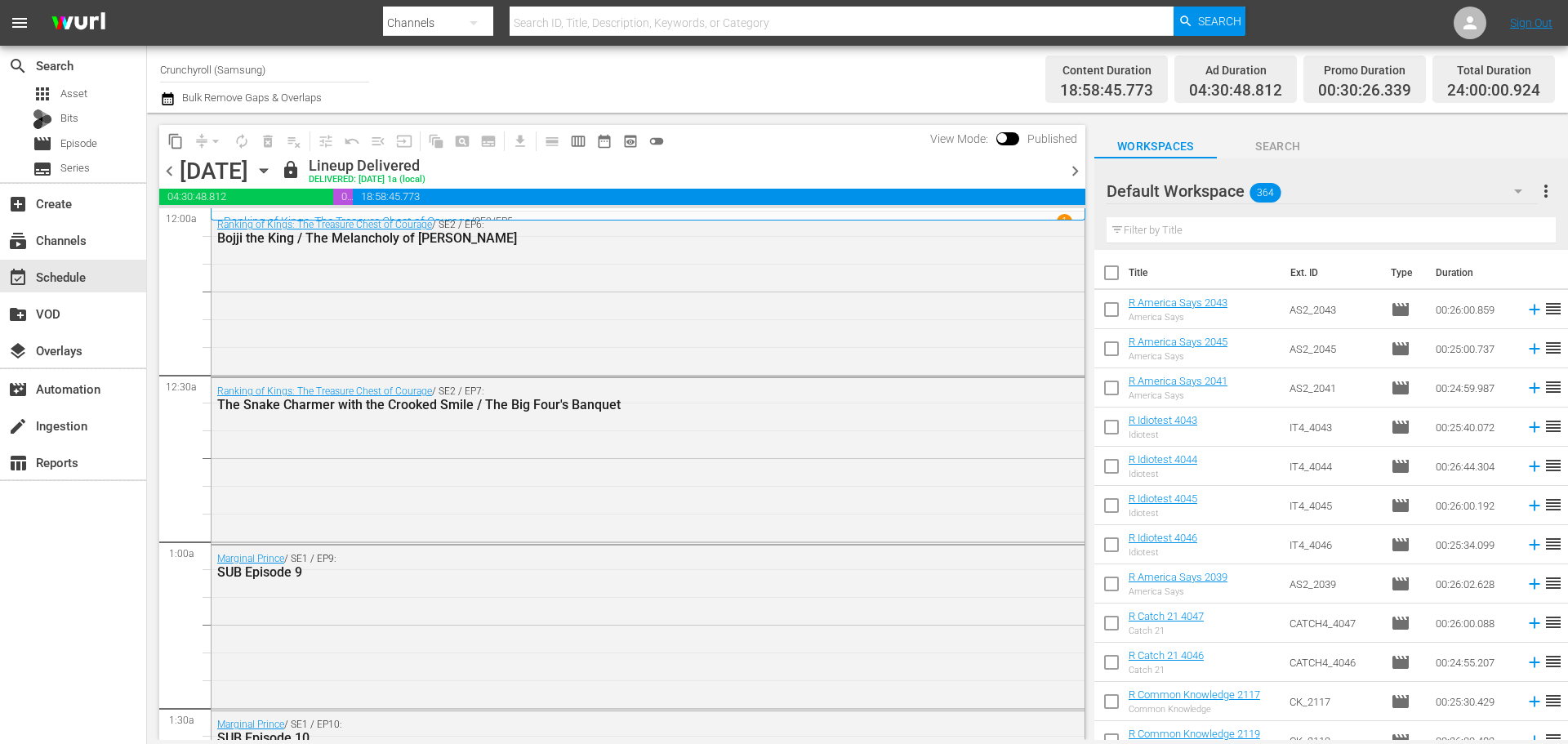
drag, startPoint x: 609, startPoint y: 522, endPoint x: 624, endPoint y: 523, distance: 15.0
click at [611, 530] on div "Ranking of Kings: The Treasure Chest of Courage / SE2 / EP7: The Snake Charmer …" at bounding box center [647, 459] width 873 height 162
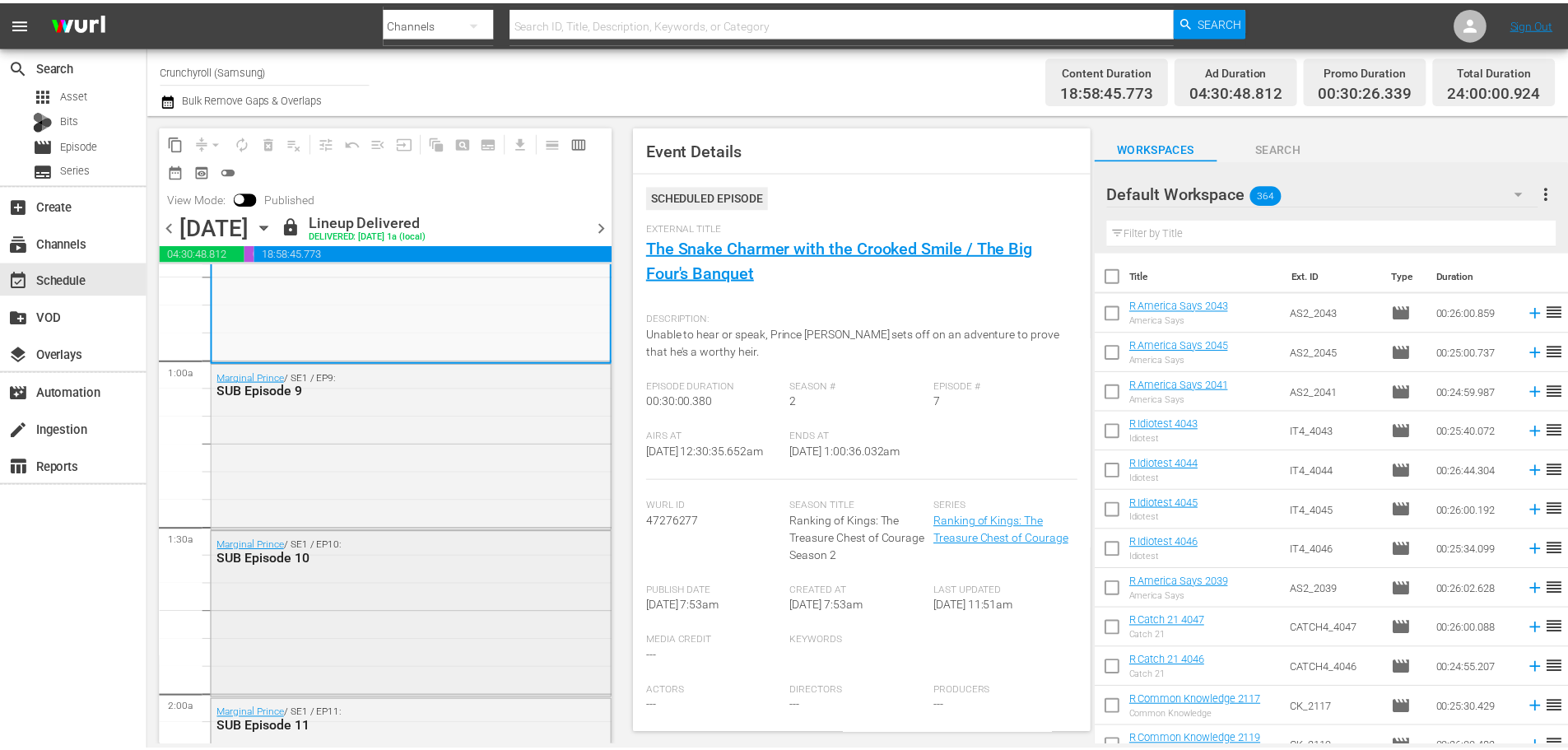
scroll to position [247, 0]
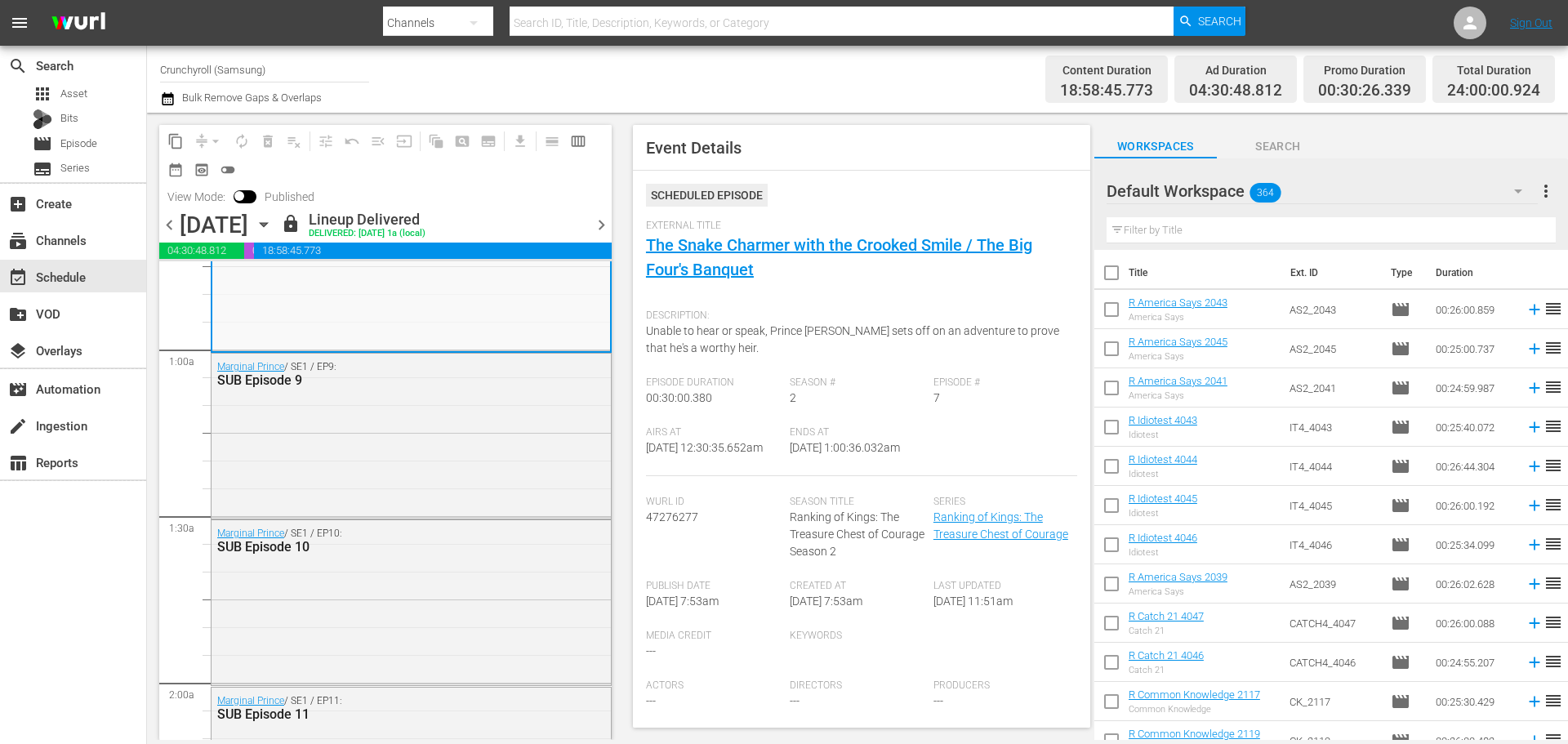
drag, startPoint x: 435, startPoint y: 446, endPoint x: 760, endPoint y: 252, distance: 378.5
click at [435, 446] on div "Marginal Prince / SE1 / EP9: SUB Episode 9" at bounding box center [411, 434] width 400 height 162
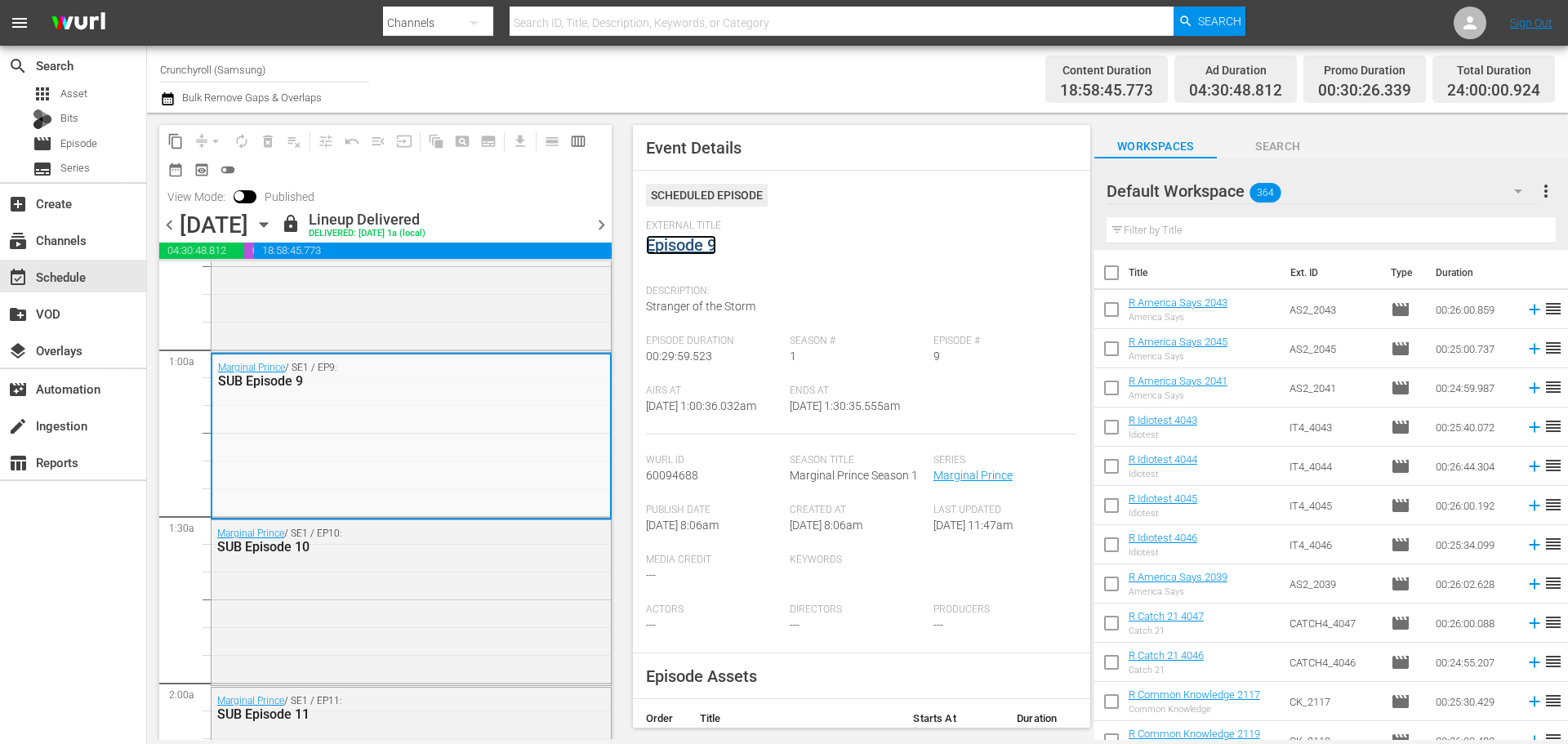
click at [694, 245] on link "Episode 9" at bounding box center [681, 245] width 70 height 20
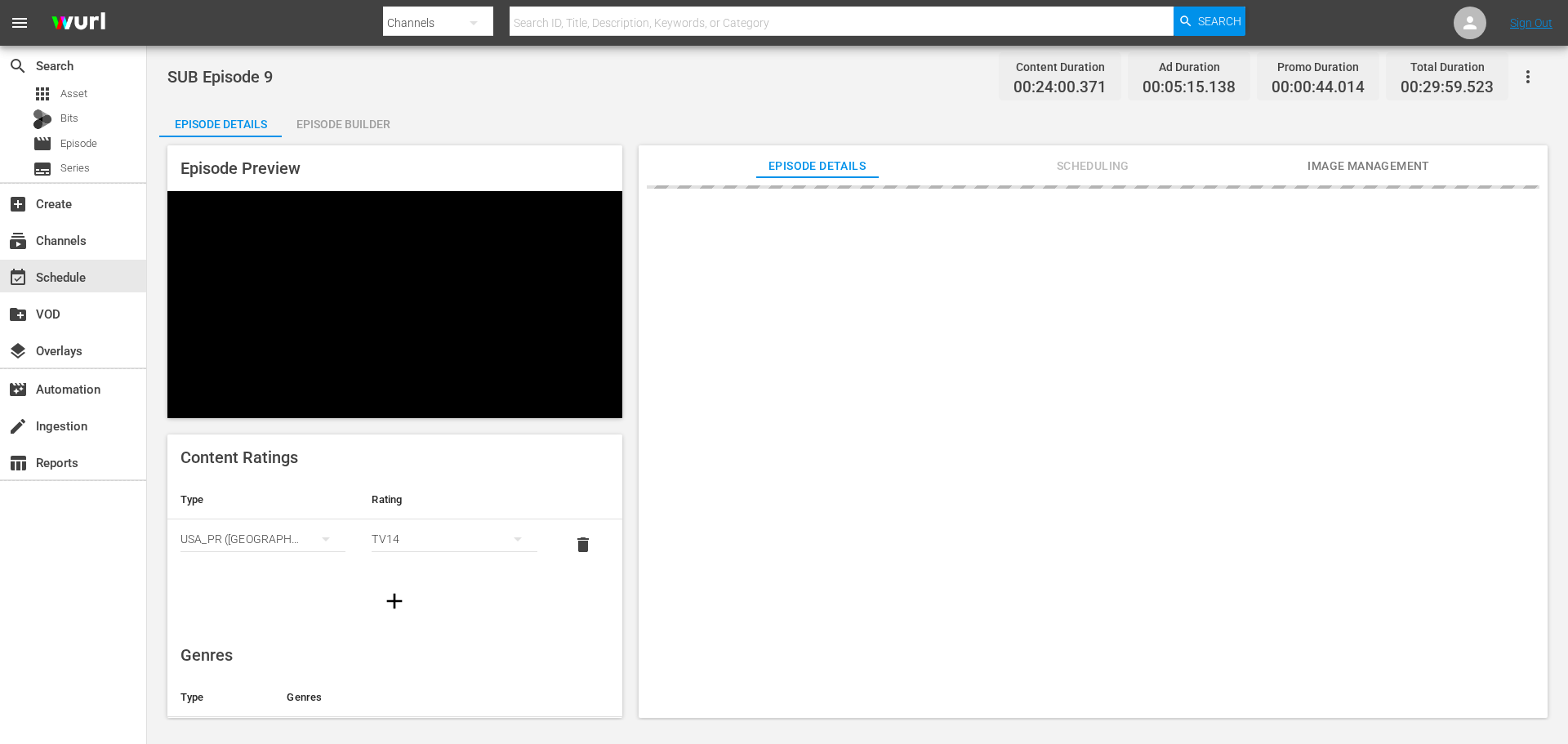
click at [351, 120] on div "Episode Builder" at bounding box center [343, 123] width 122 height 39
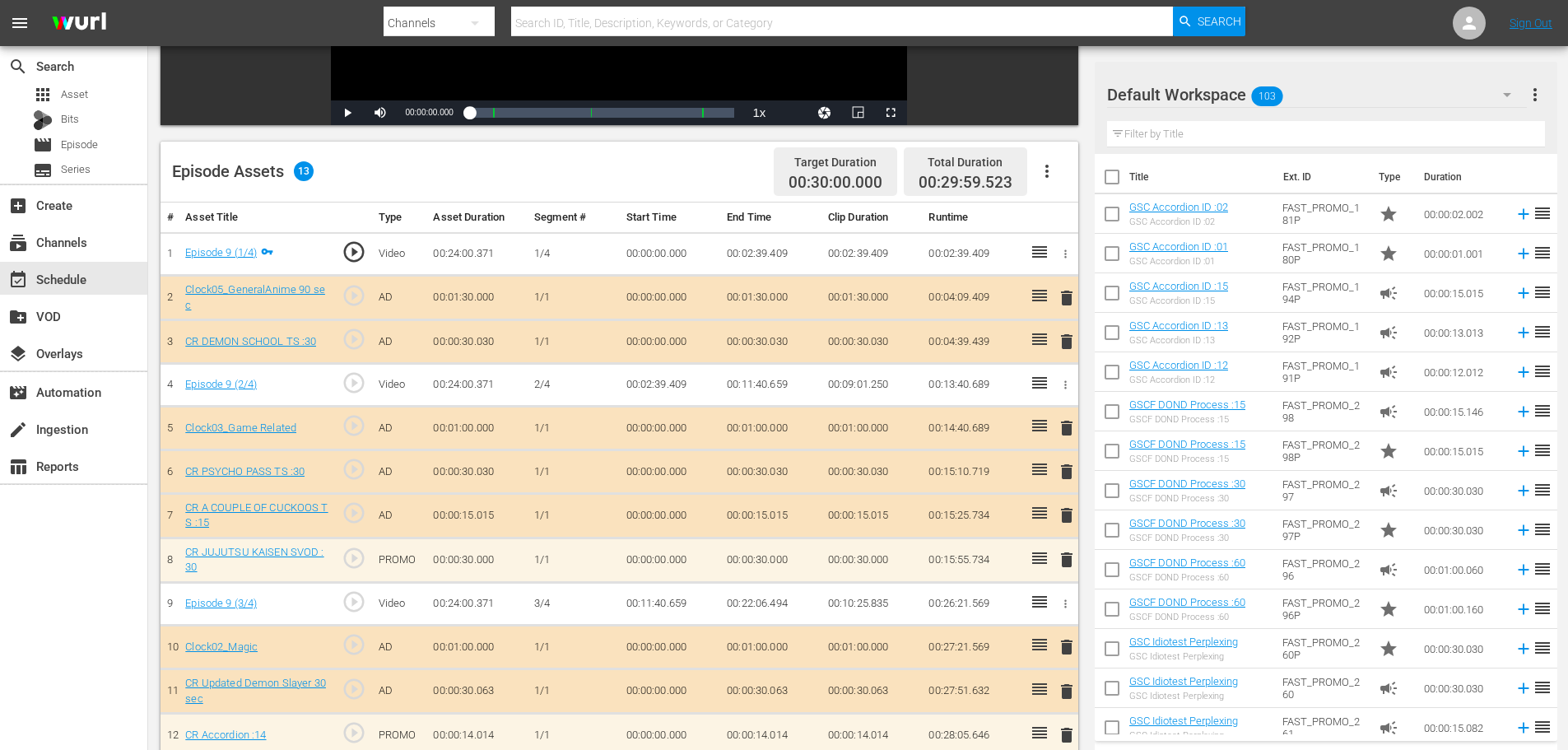
scroll to position [429, 0]
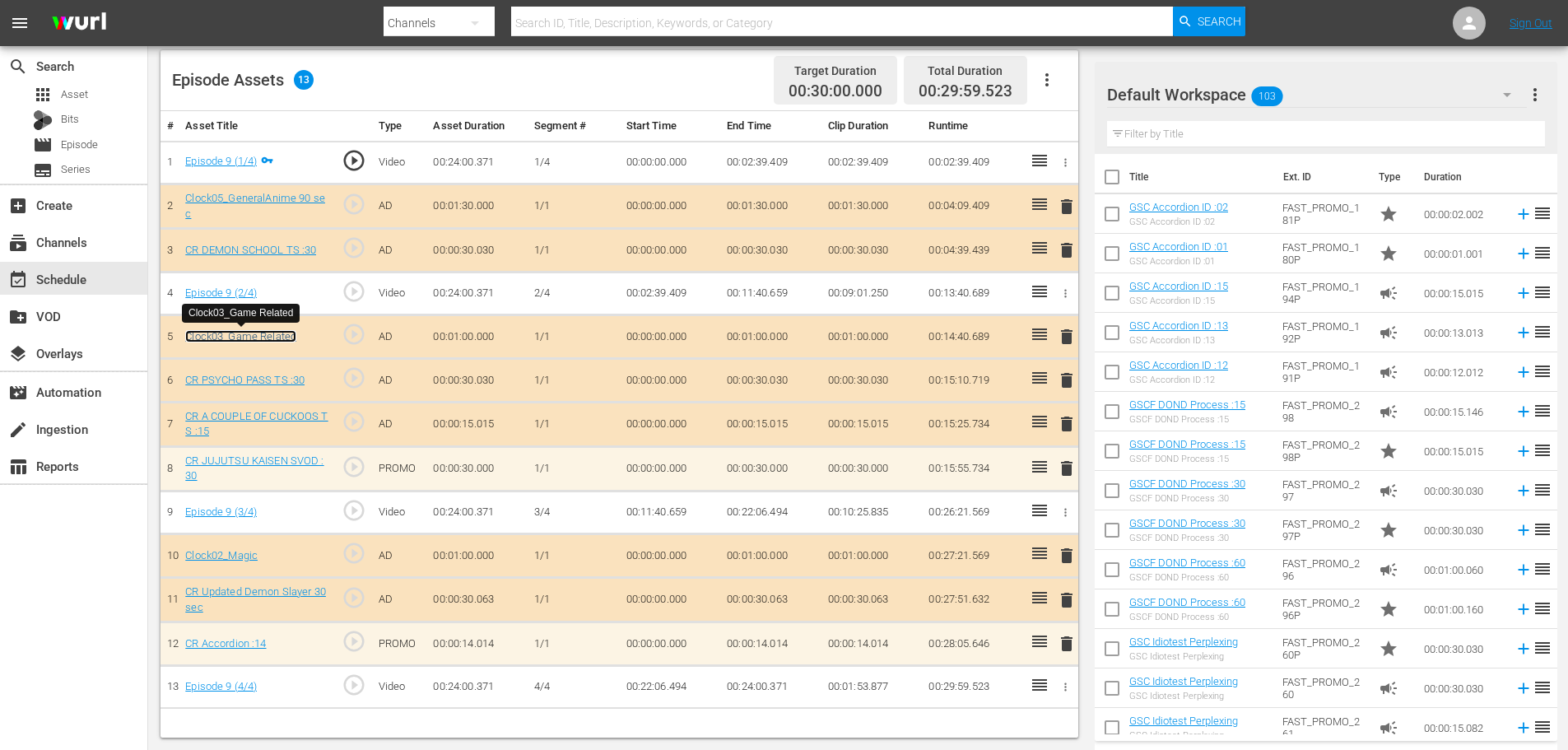
click at [256, 333] on link "Clock03_Game Related" at bounding box center [240, 336] width 111 height 13
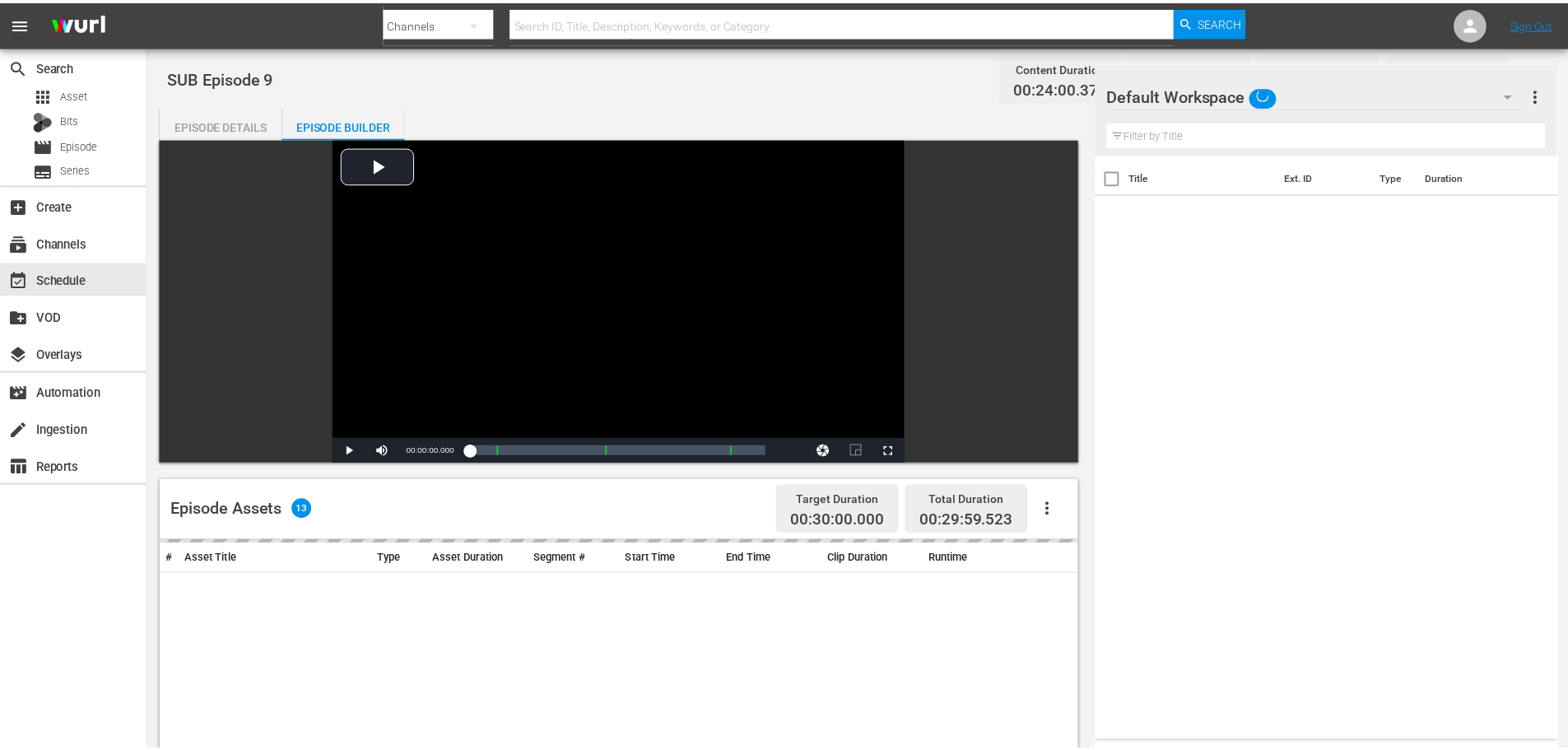
scroll to position [429, 0]
